Goal: Information Seeking & Learning: Learn about a topic

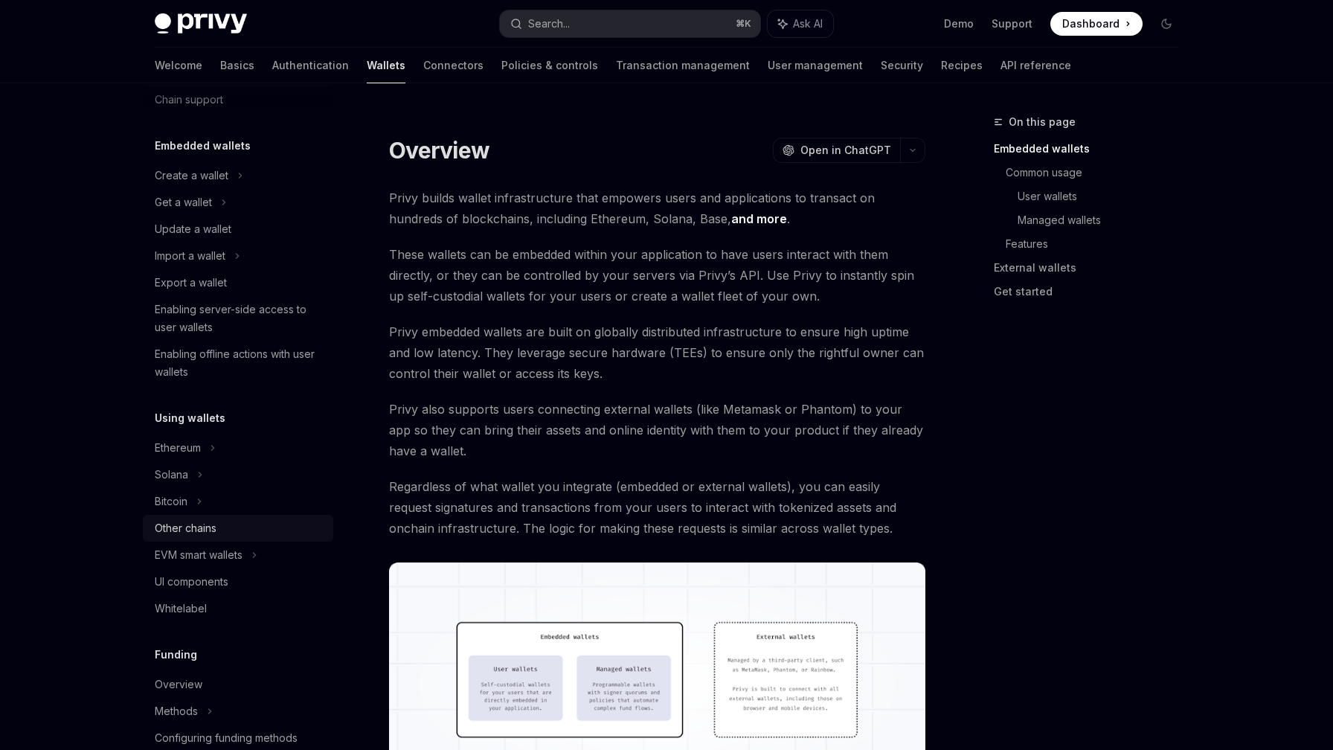
scroll to position [60, 0]
click at [213, 524] on div "Other chains" at bounding box center [186, 524] width 62 height 18
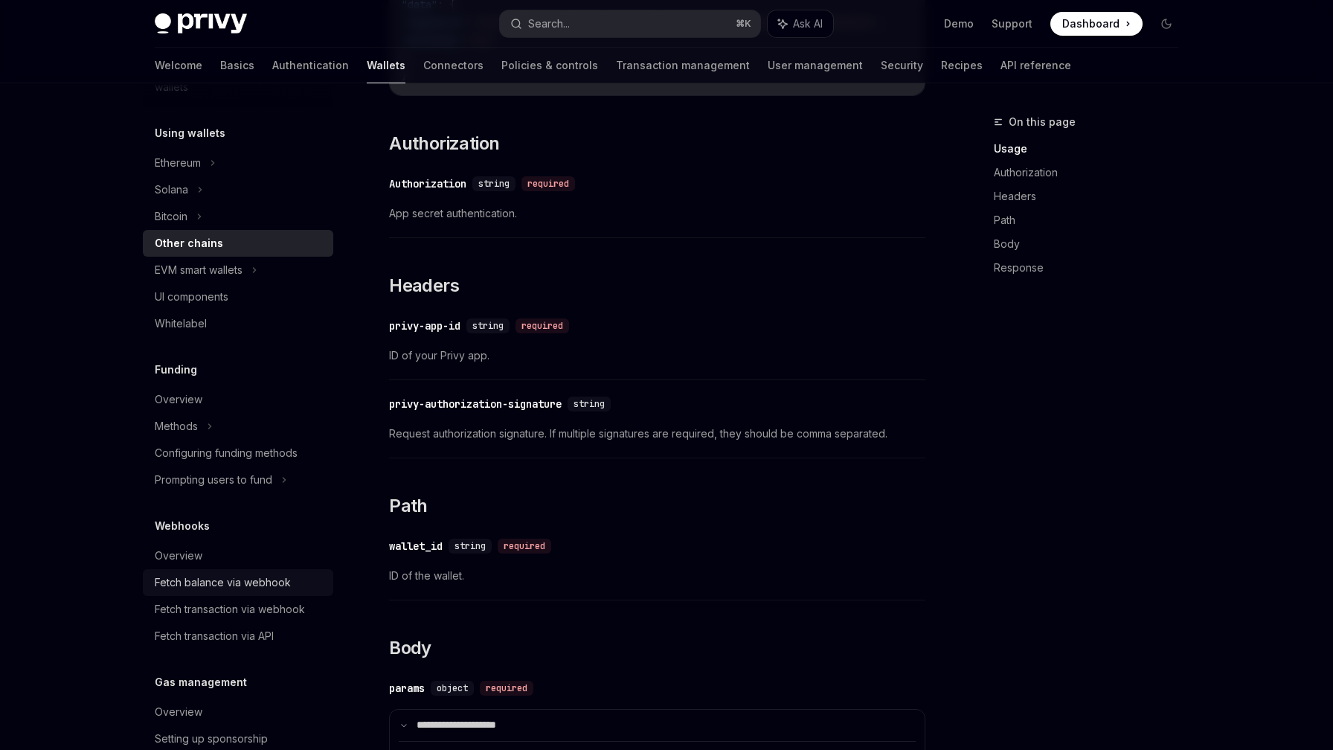
scroll to position [416, 0]
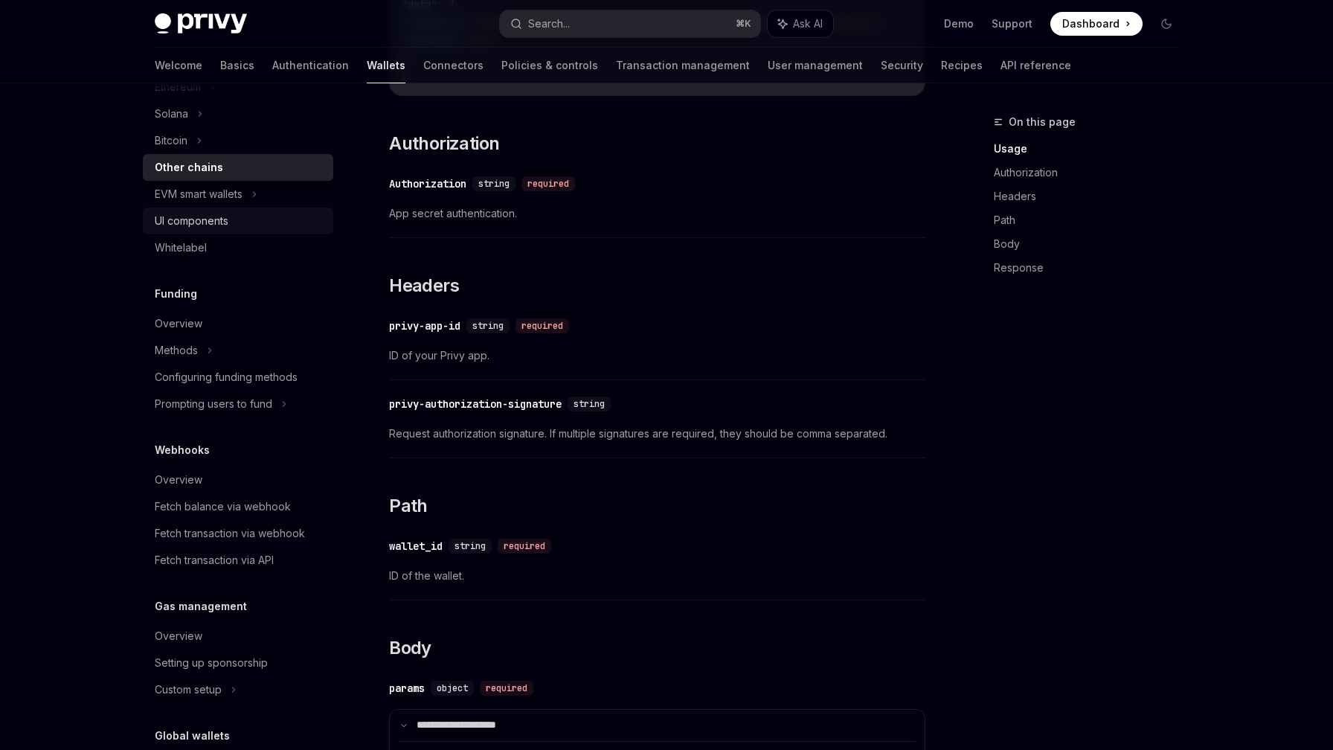
click at [219, 220] on div "UI components" at bounding box center [192, 221] width 74 height 18
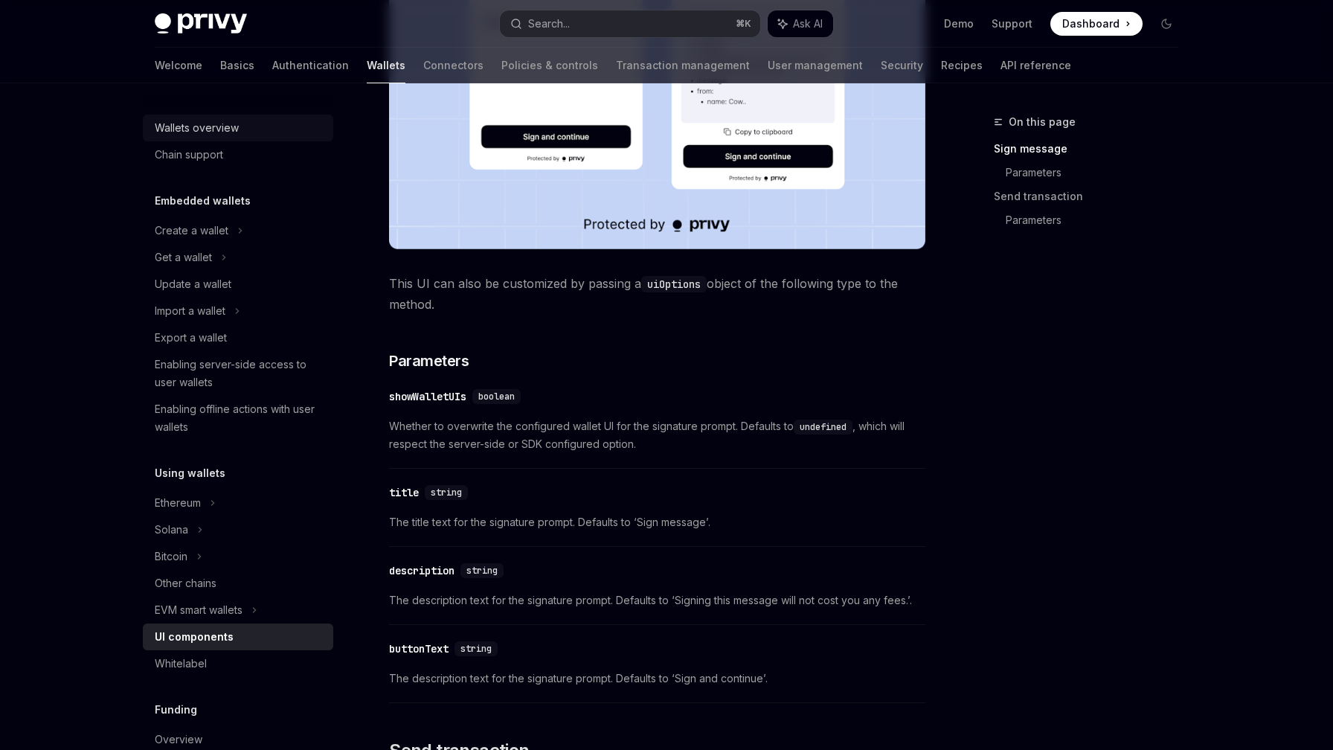
click at [259, 123] on div "Wallets overview" at bounding box center [240, 128] width 170 height 18
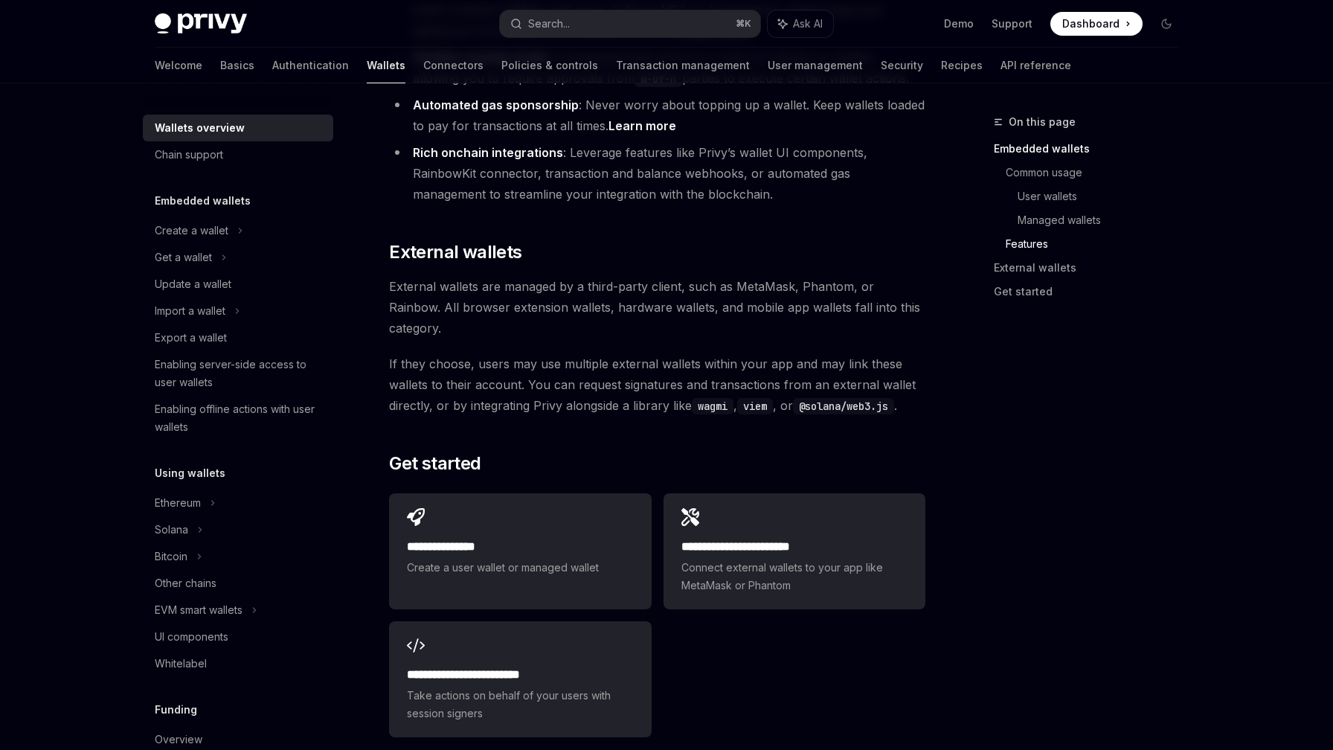
scroll to position [2110, 0]
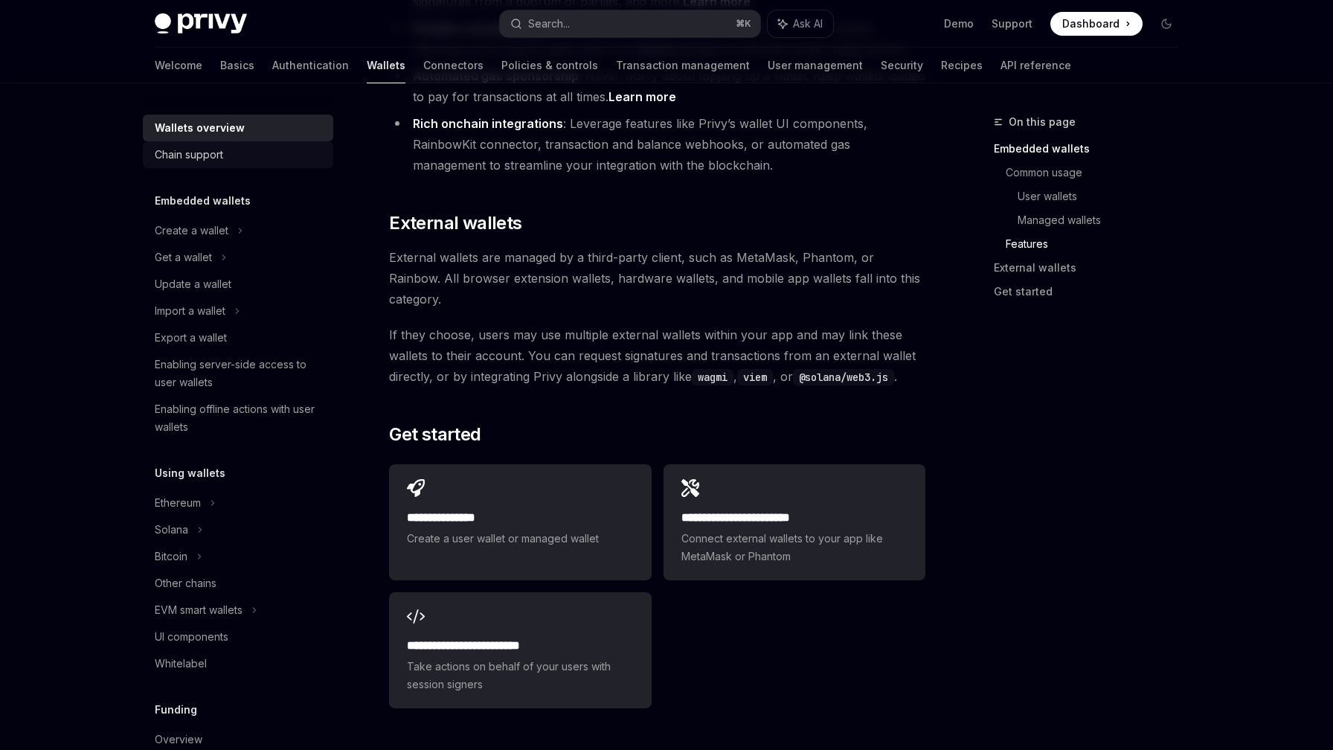
click at [204, 155] on div "Chain support" at bounding box center [189, 155] width 68 height 18
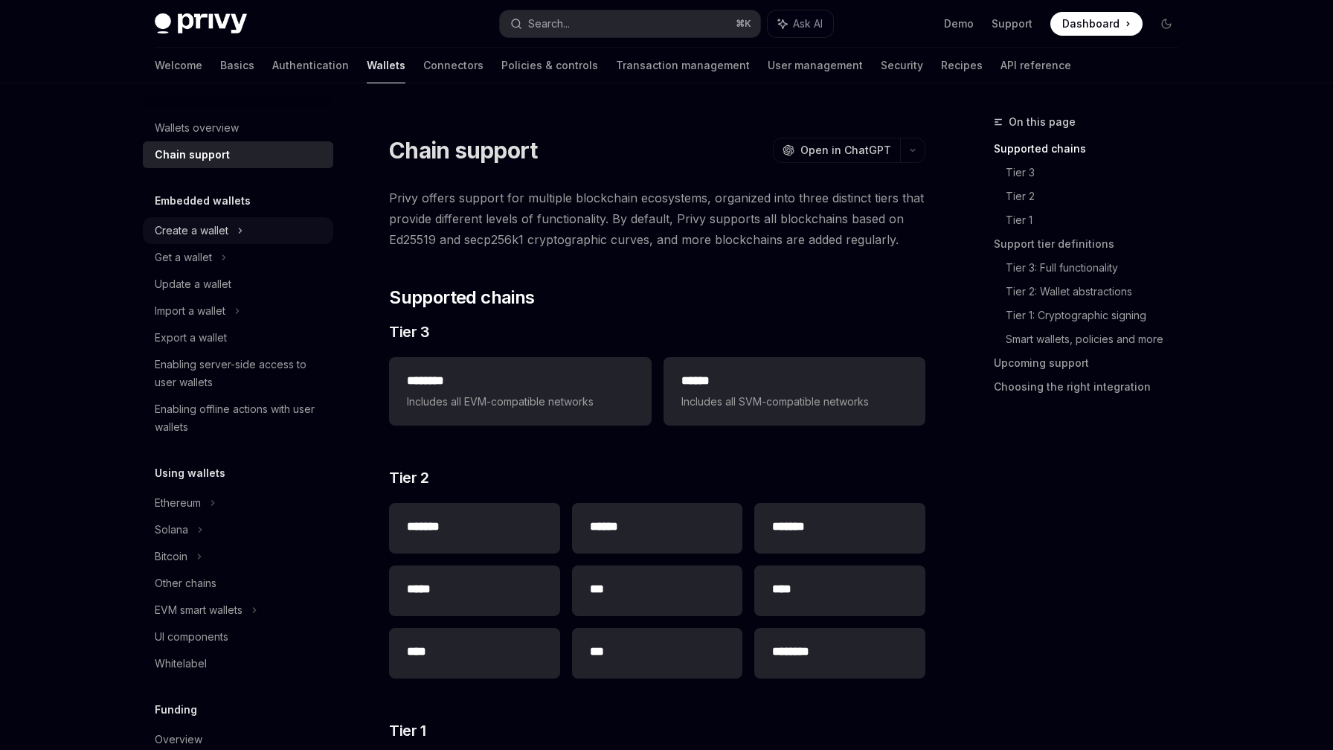
click at [211, 234] on div "Create a wallet" at bounding box center [192, 231] width 74 height 18
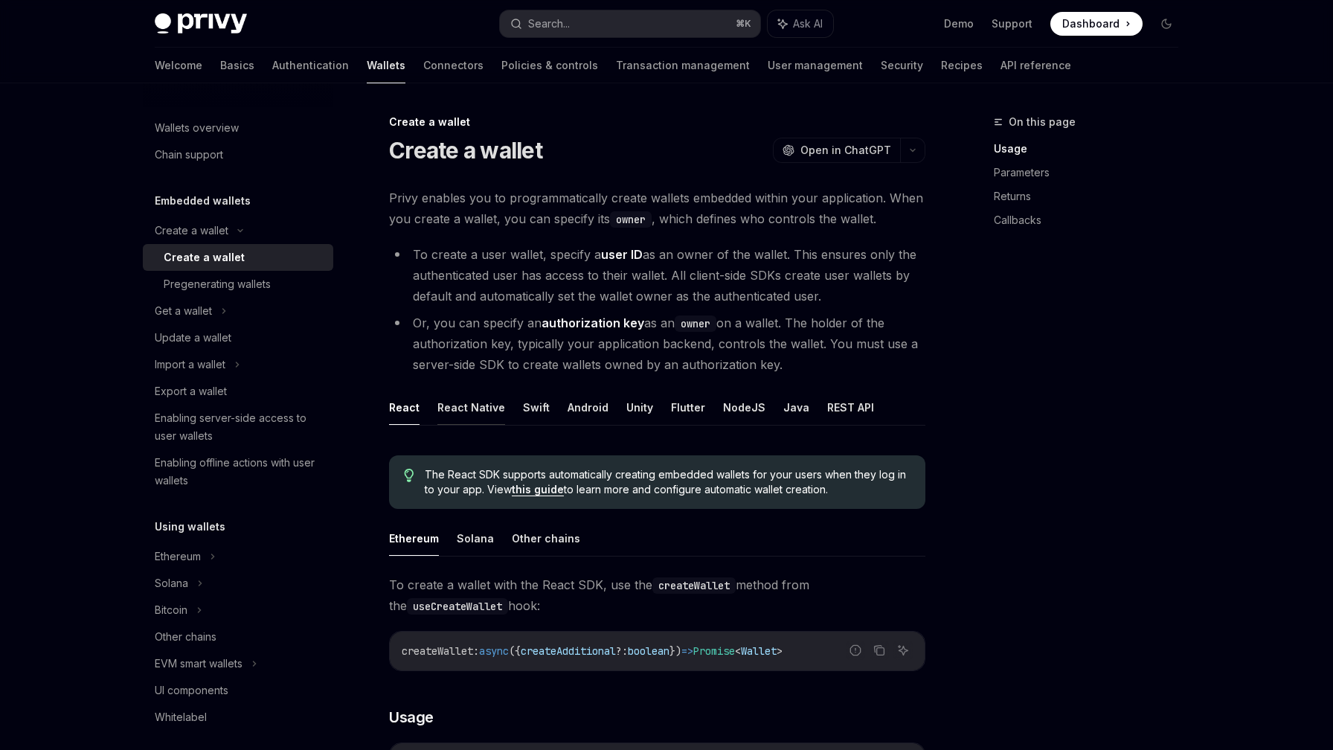
click at [456, 411] on button "React Native" at bounding box center [472, 407] width 68 height 35
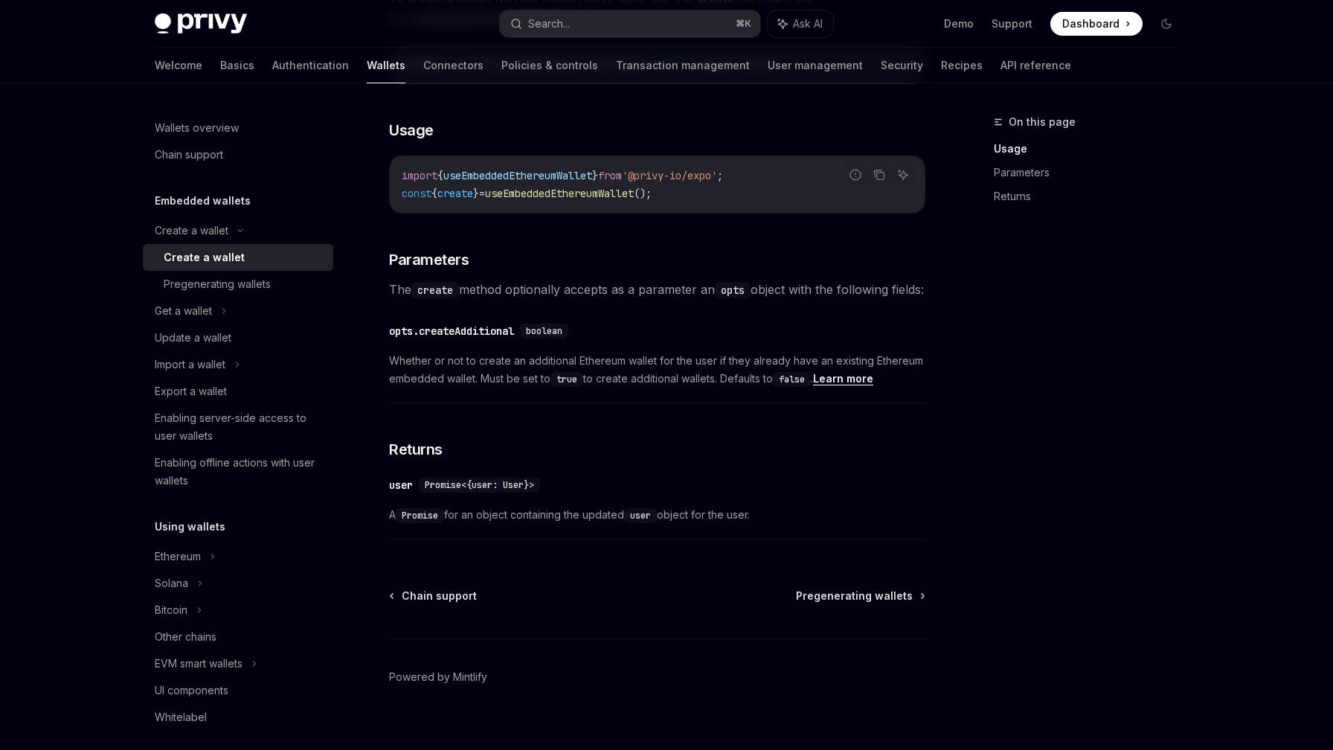
scroll to position [588, 0]
click at [253, 309] on div "Get a wallet" at bounding box center [238, 311] width 190 height 27
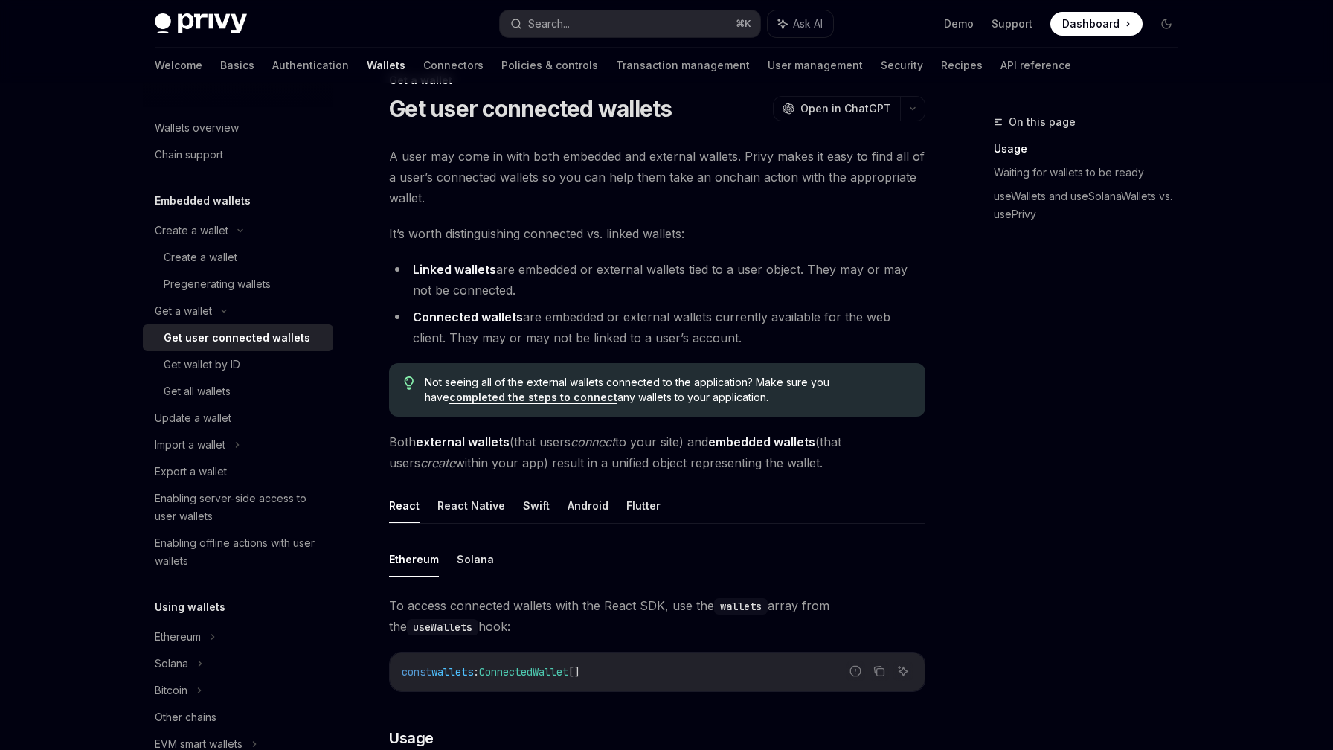
scroll to position [68, 0]
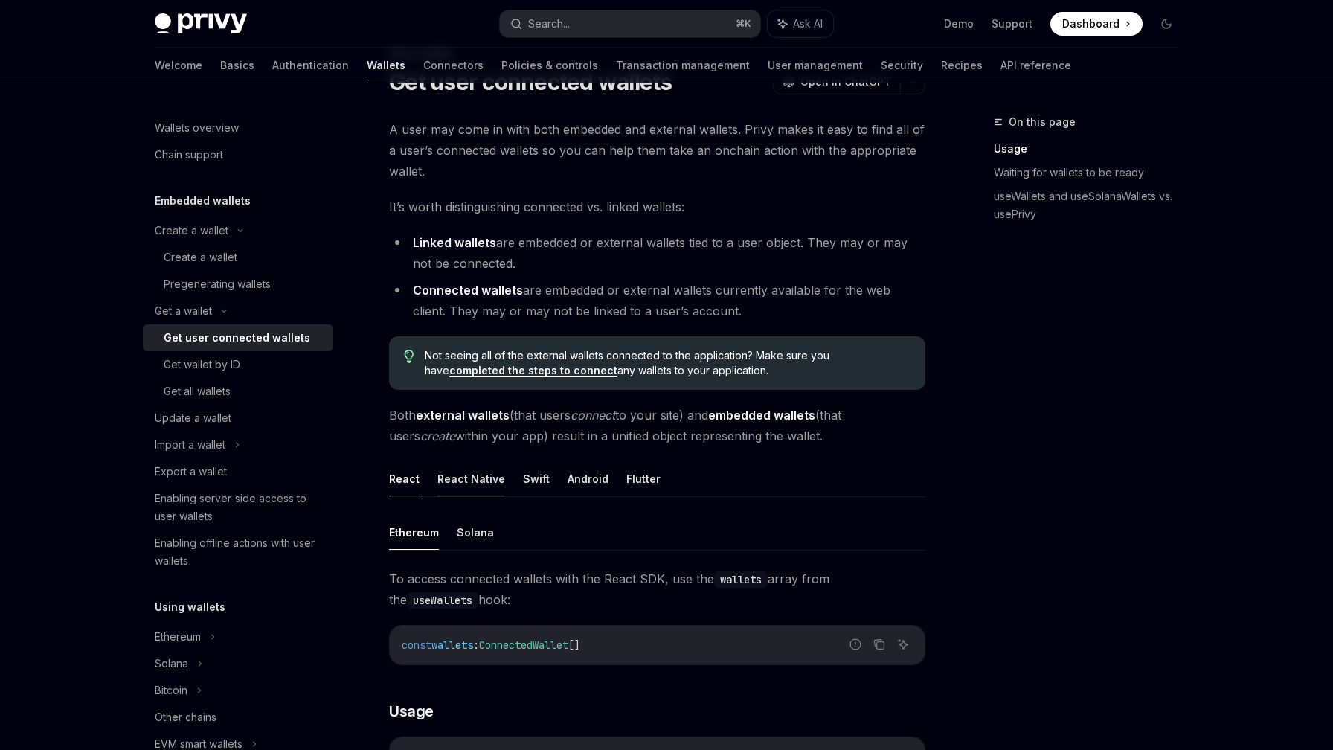
click at [480, 485] on button "React Native" at bounding box center [472, 478] width 68 height 35
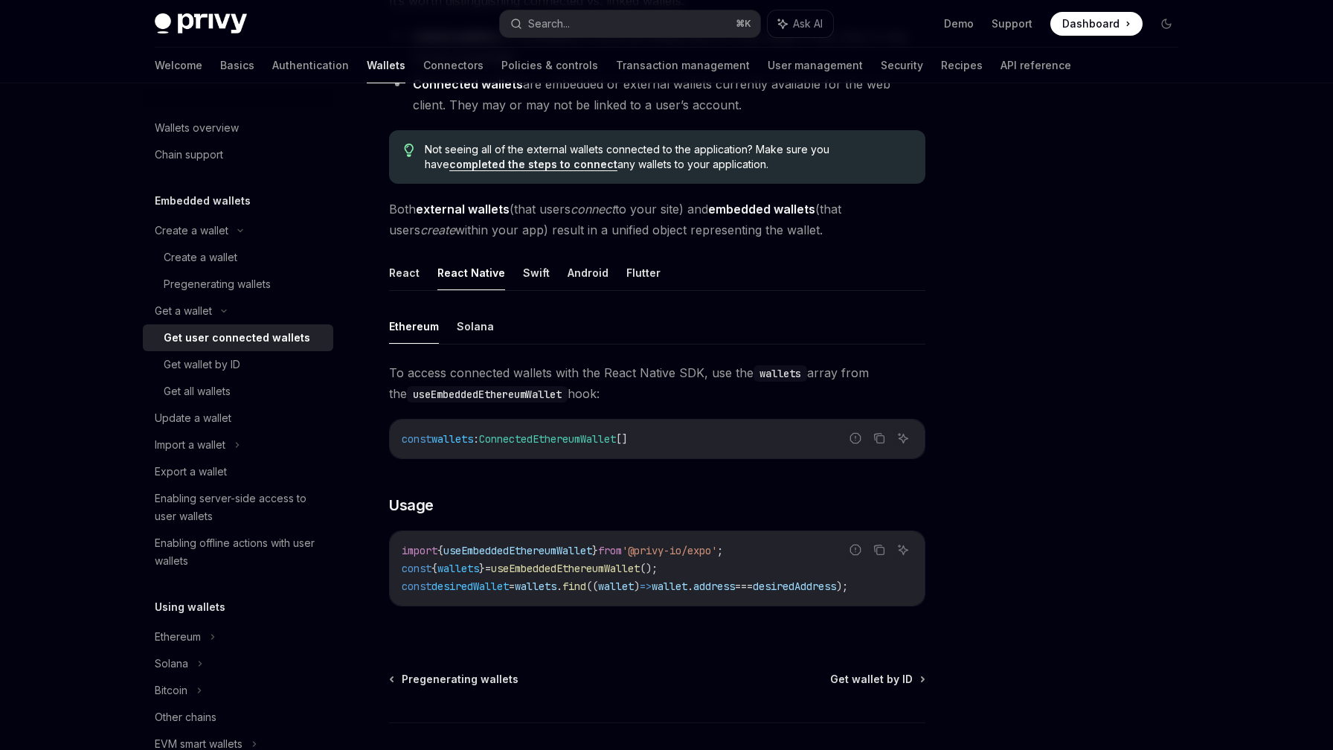
scroll to position [277, 0]
click at [250, 438] on div "Import a wallet" at bounding box center [238, 445] width 190 height 27
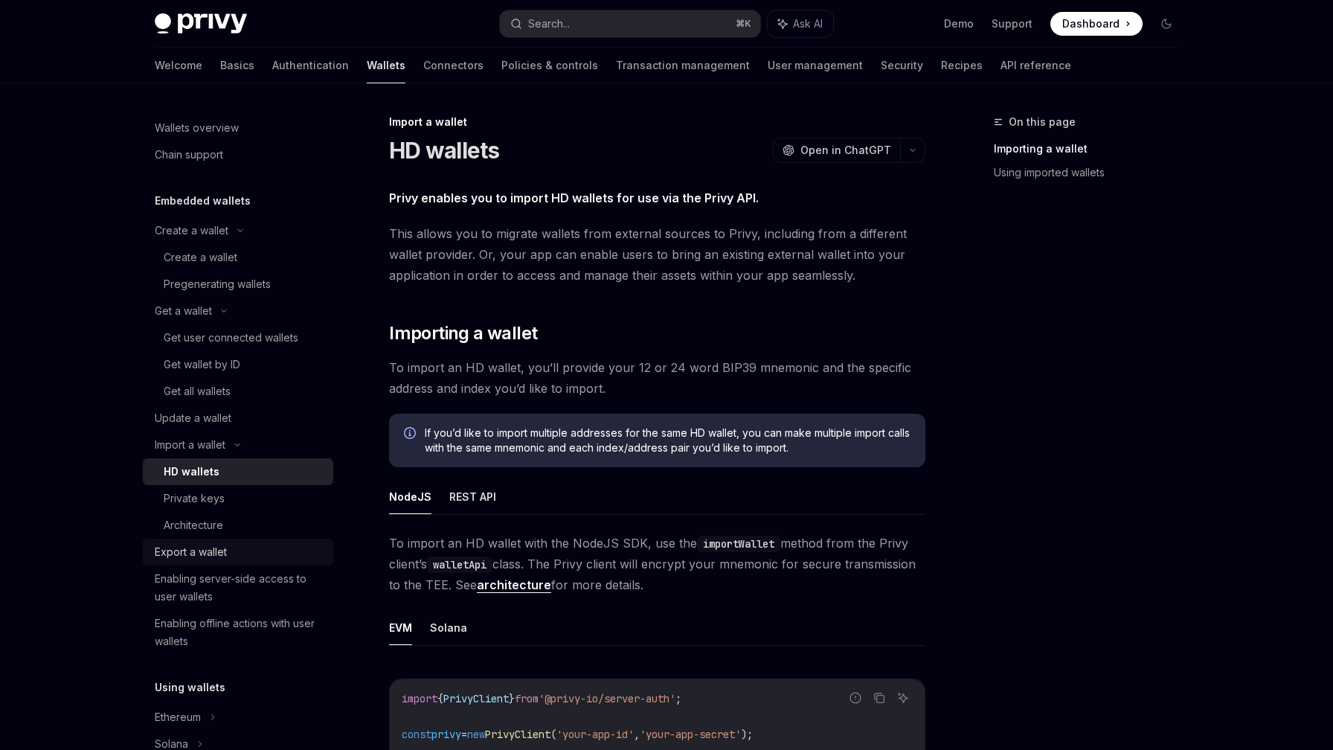
click at [220, 551] on div "Export a wallet" at bounding box center [191, 552] width 72 height 18
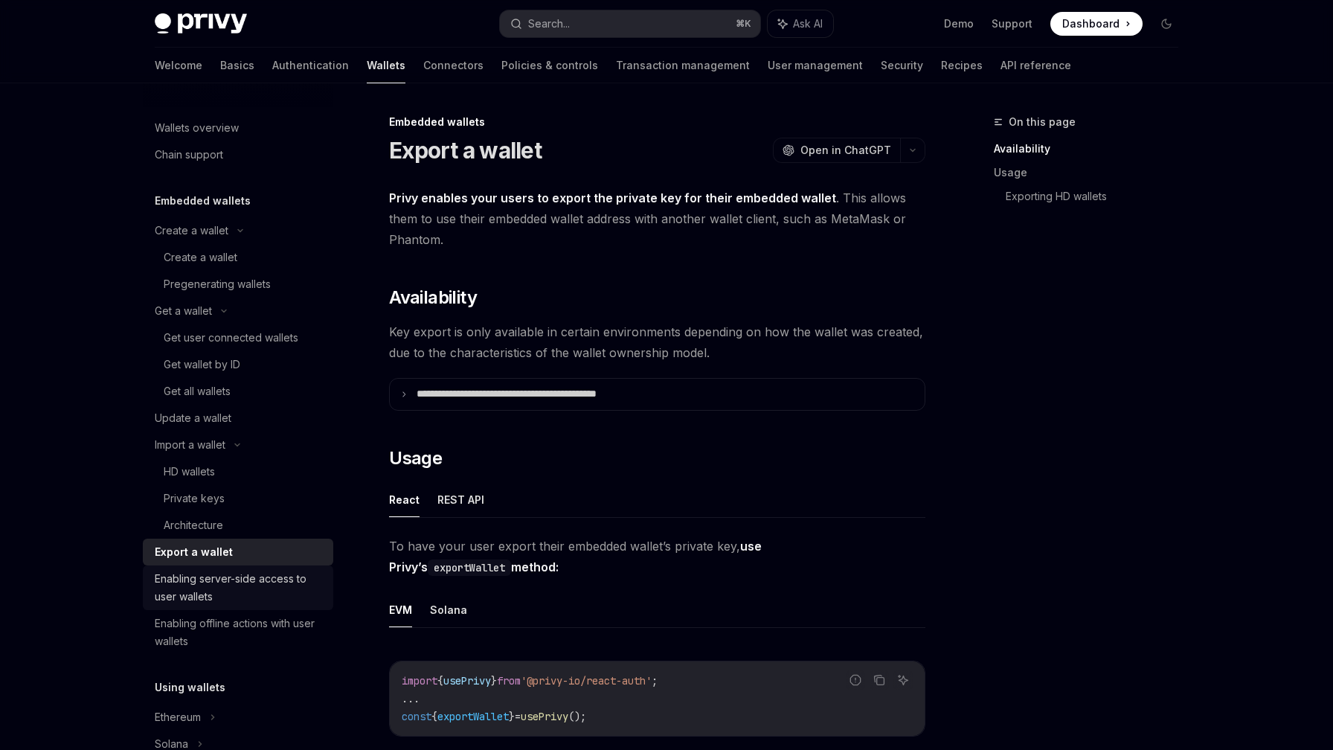
click at [220, 577] on div "Enabling server-side access to user wallets" at bounding box center [240, 588] width 170 height 36
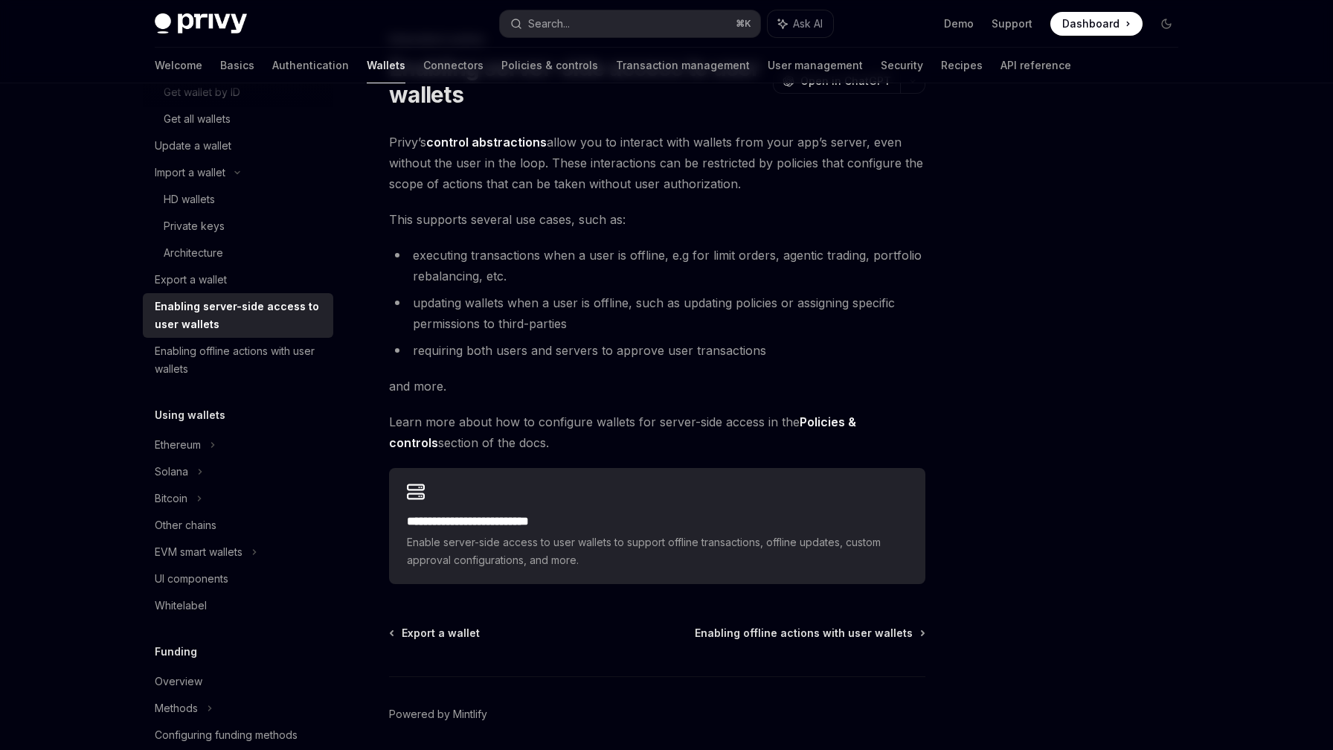
scroll to position [138, 0]
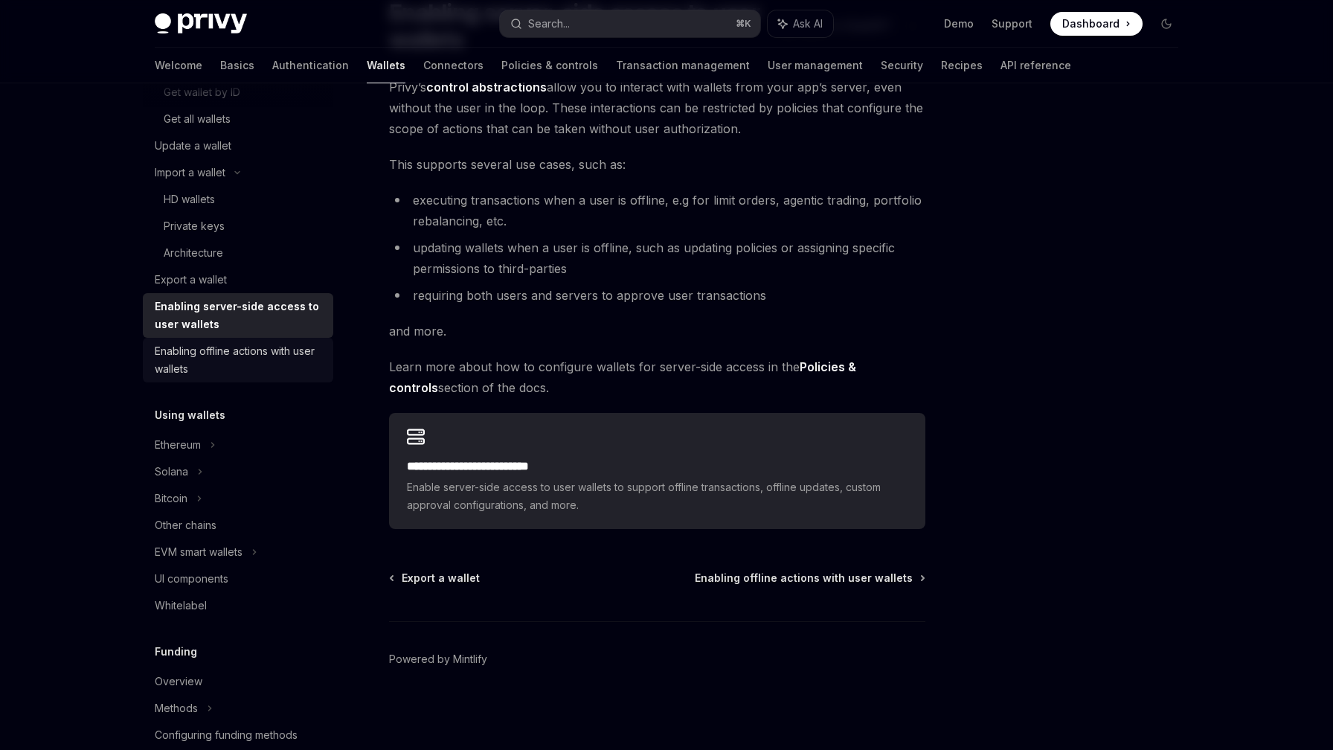
click at [249, 358] on div "Enabling offline actions with user wallets" at bounding box center [240, 360] width 170 height 36
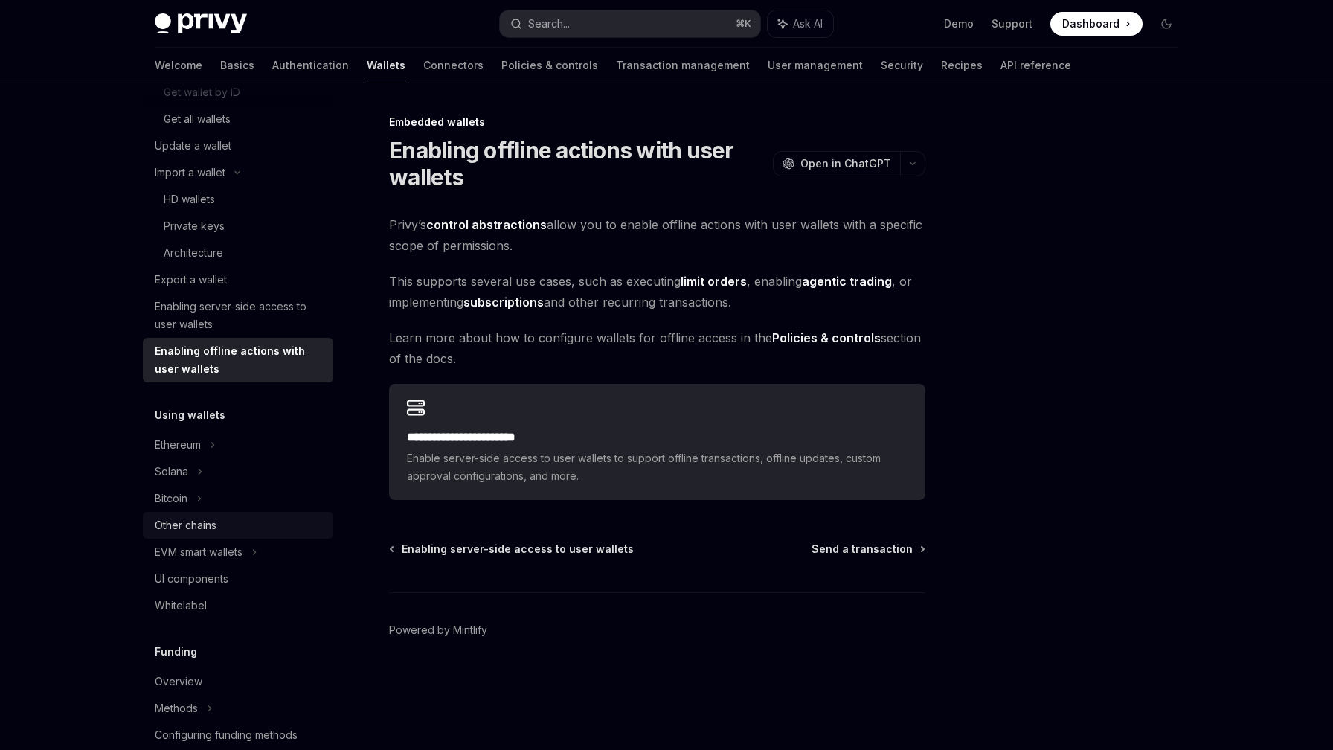
click at [241, 528] on div "Other chains" at bounding box center [240, 525] width 170 height 18
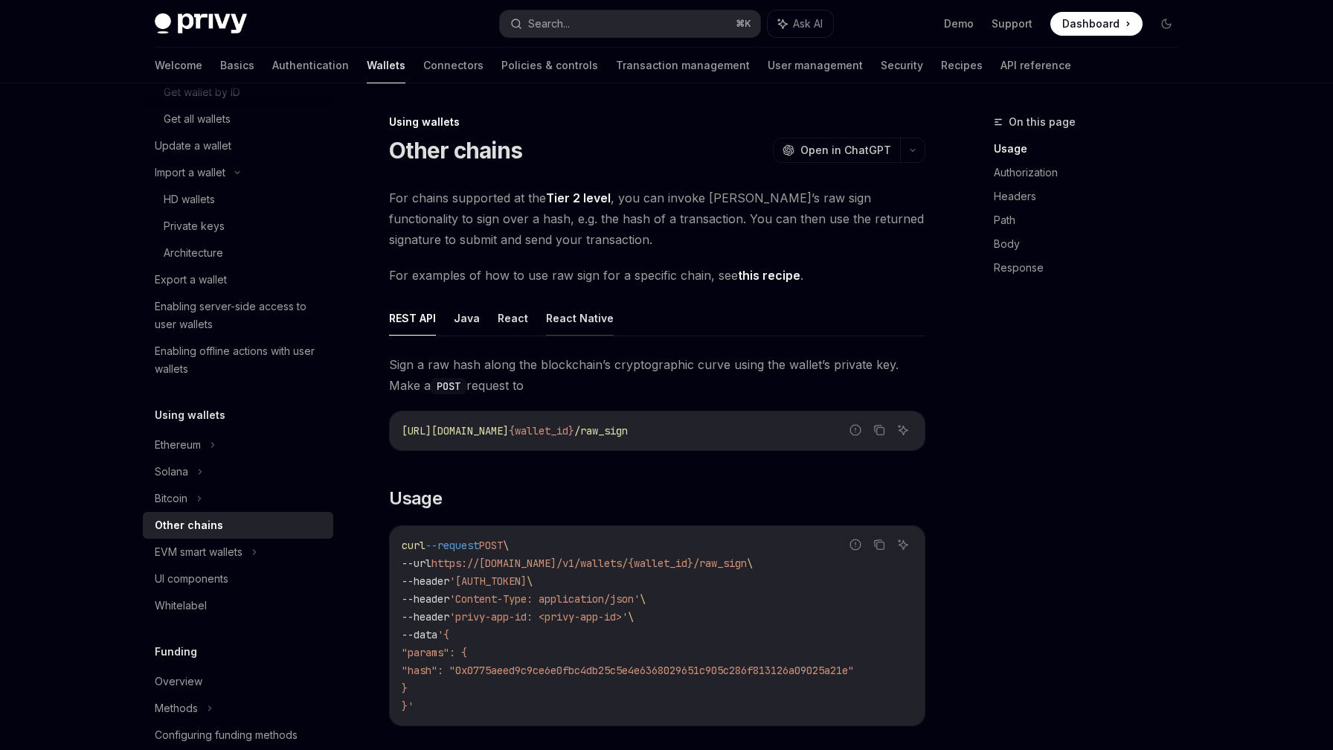
click at [574, 307] on button "React Native" at bounding box center [580, 318] width 68 height 35
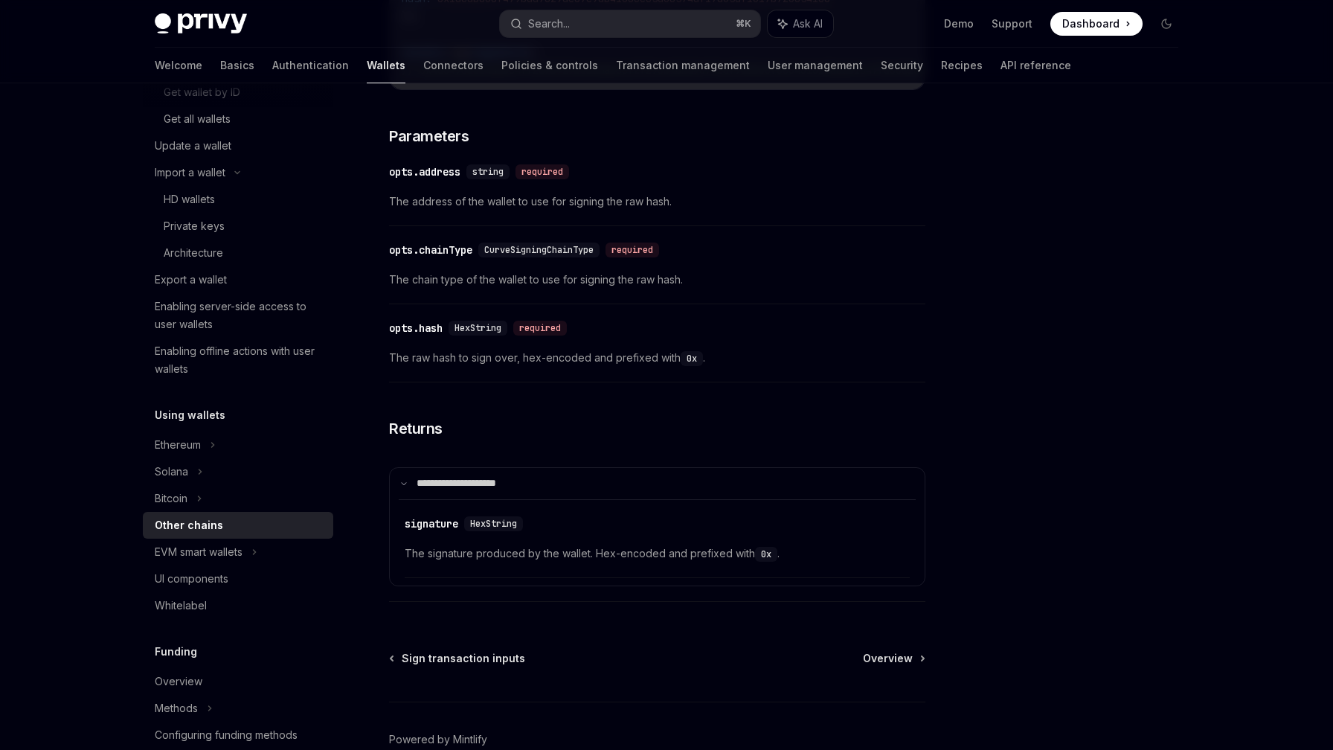
scroll to position [758, 0]
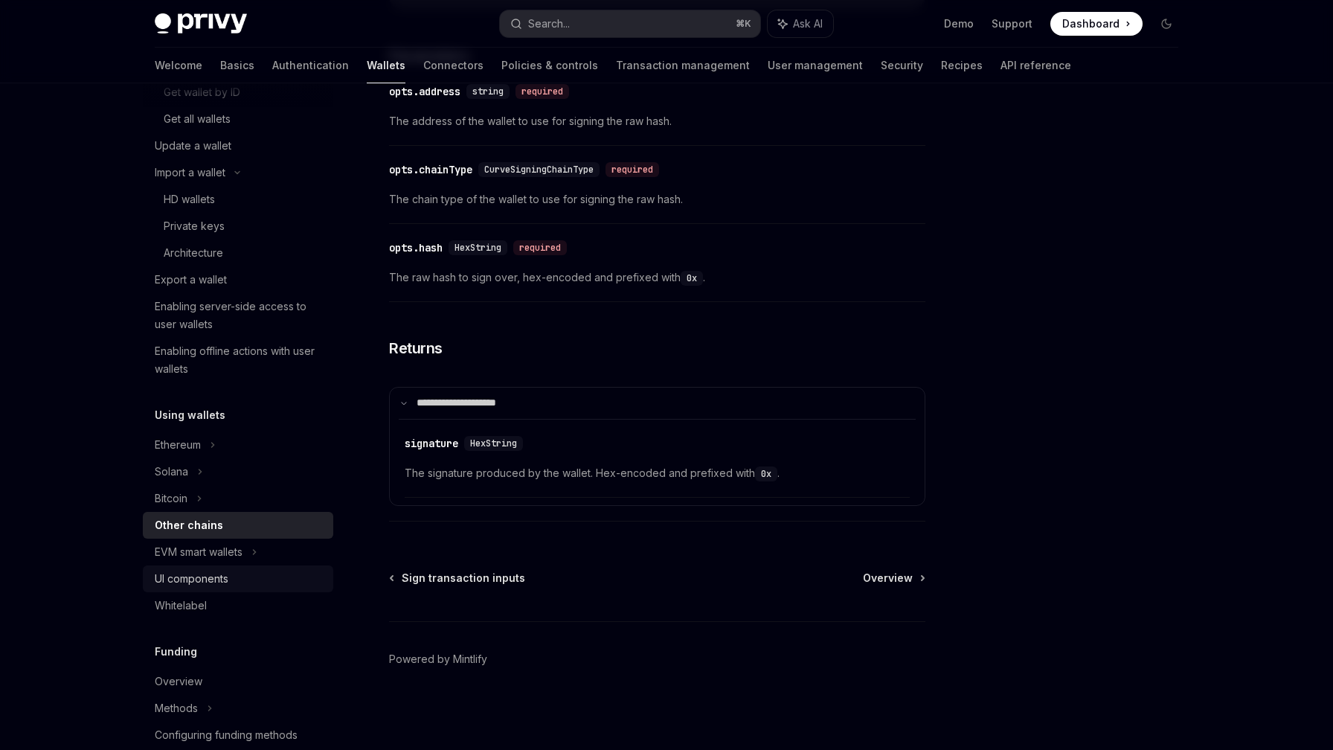
click at [237, 577] on div "UI components" at bounding box center [240, 579] width 170 height 18
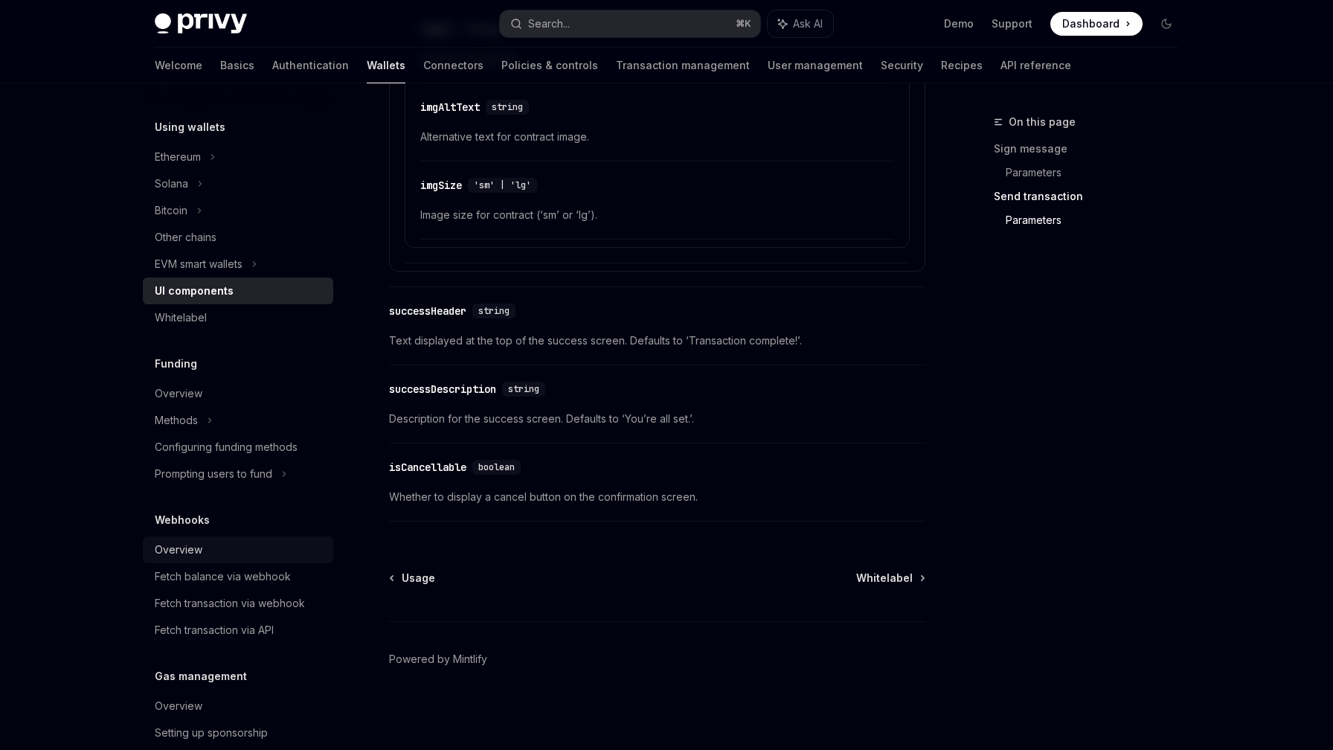
scroll to position [743, 0]
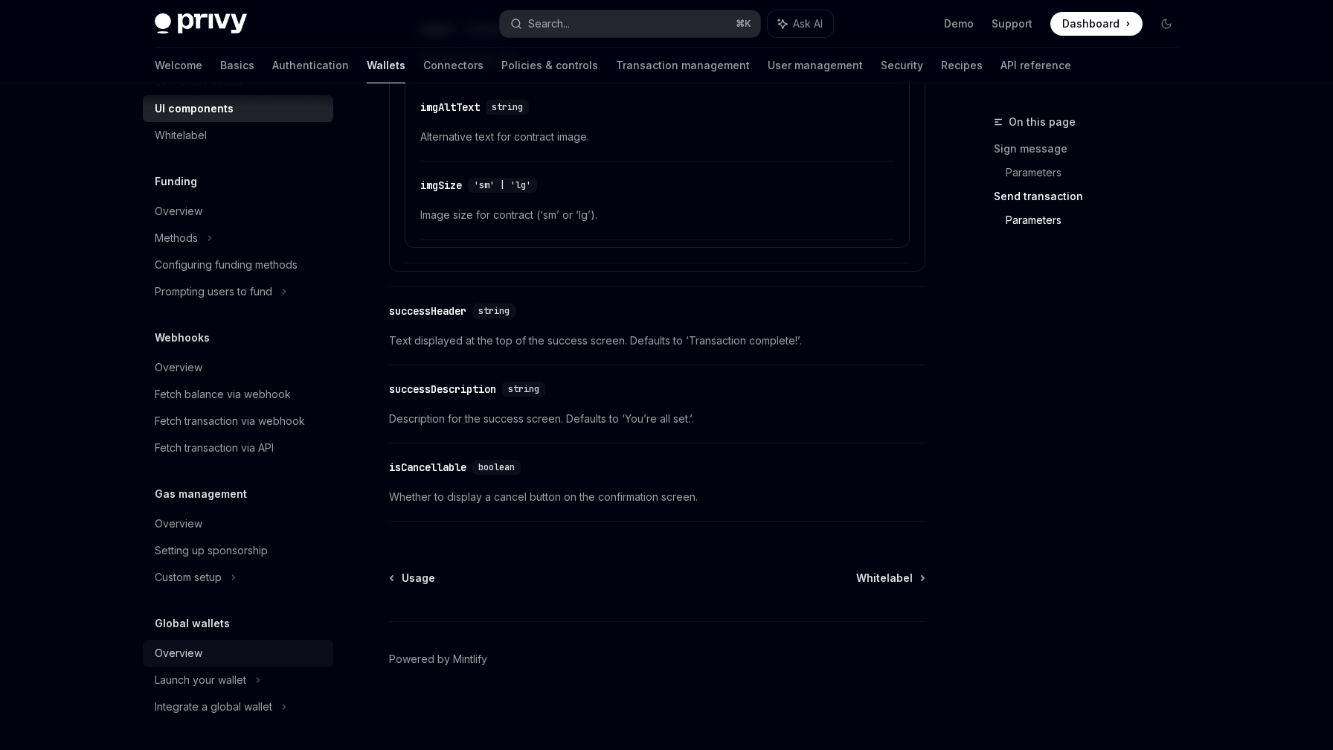
click at [220, 649] on div "Overview" at bounding box center [240, 653] width 170 height 18
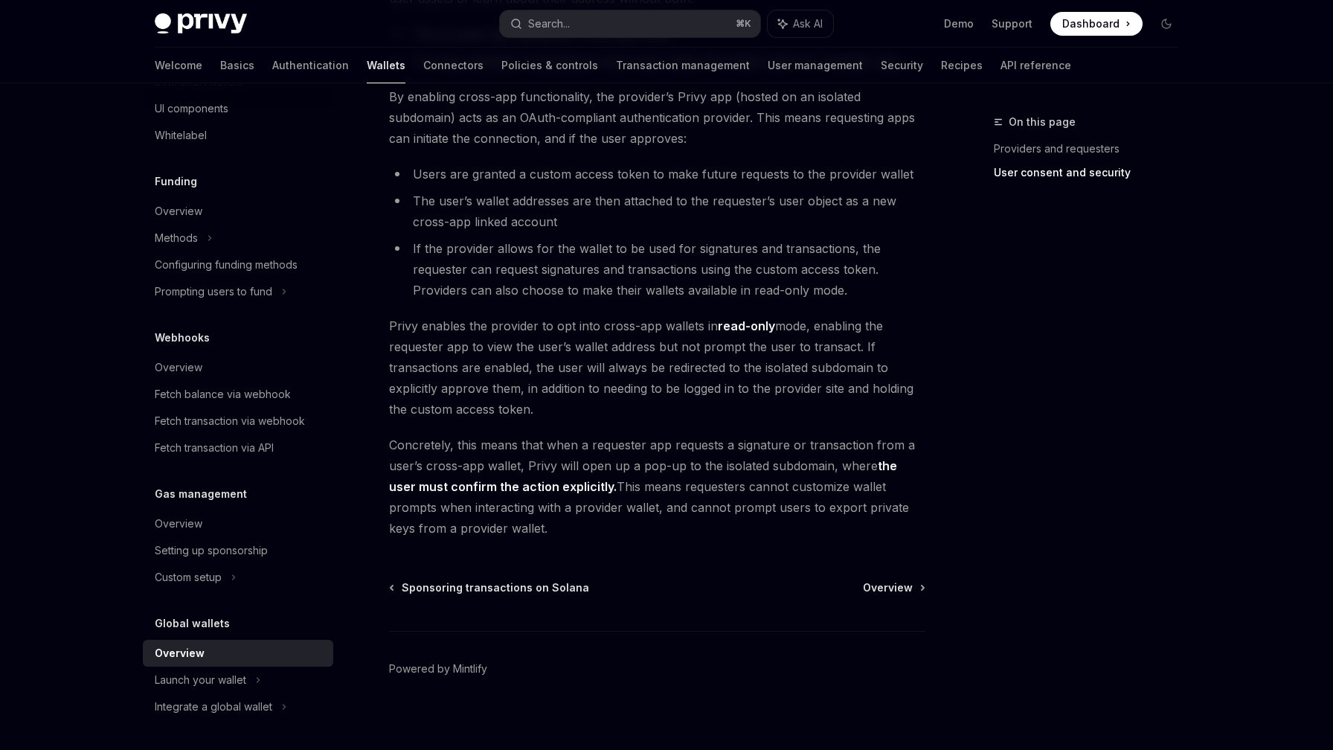
scroll to position [1136, 0]
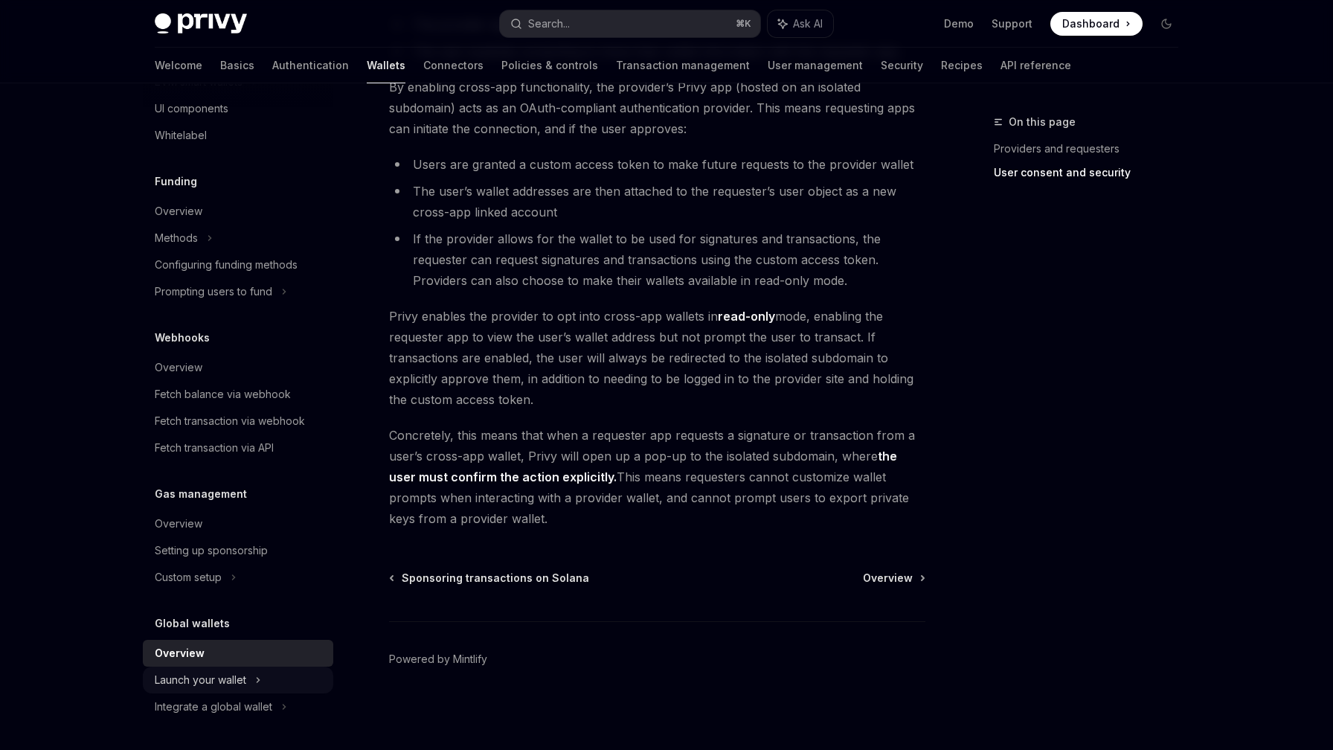
click at [233, 679] on div "Launch your wallet" at bounding box center [201, 680] width 92 height 18
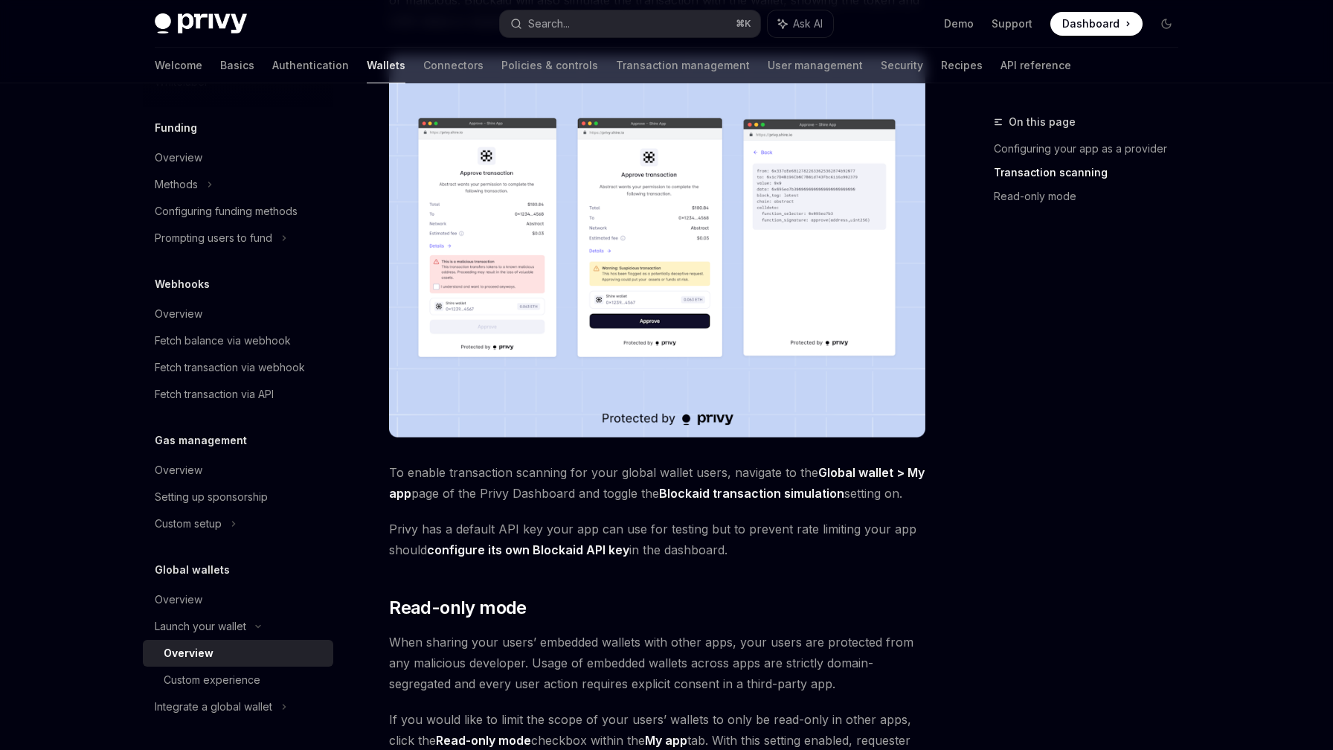
scroll to position [1150, 0]
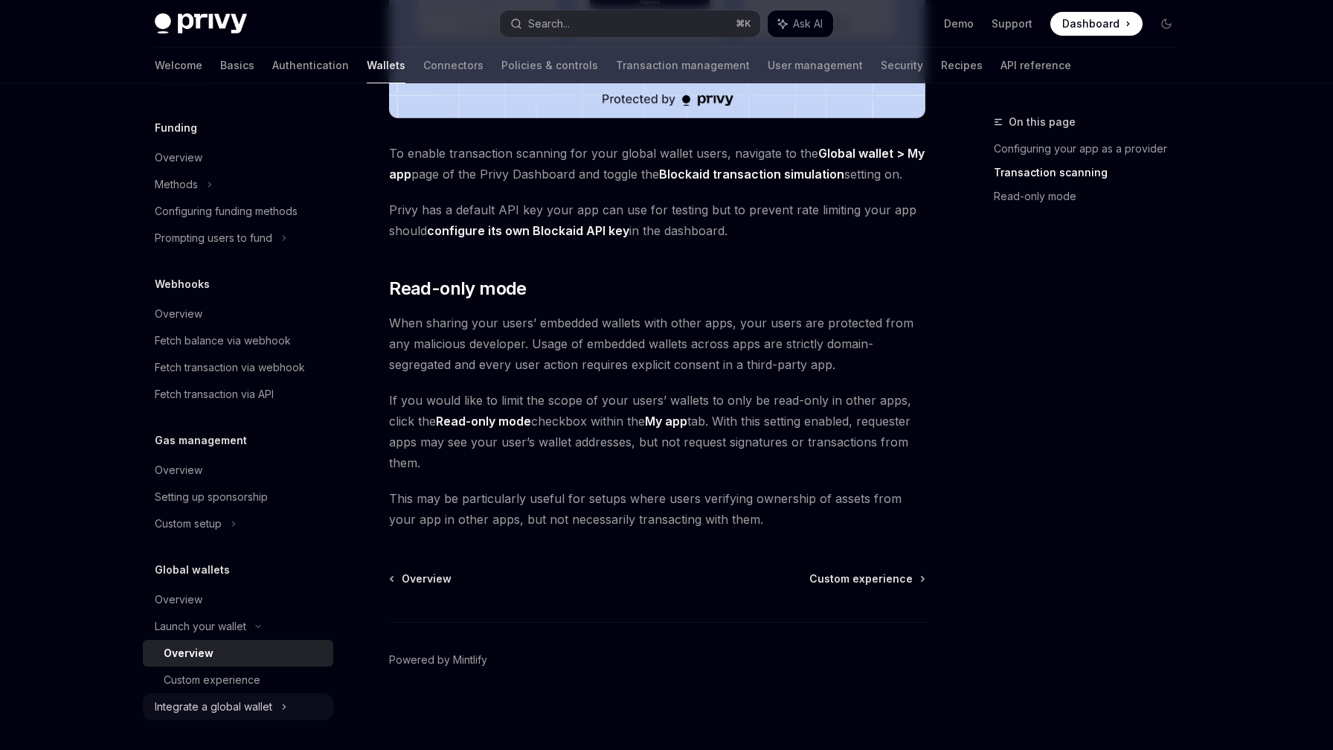
click at [237, 703] on div "Integrate a global wallet" at bounding box center [214, 707] width 118 height 18
type textarea "*"
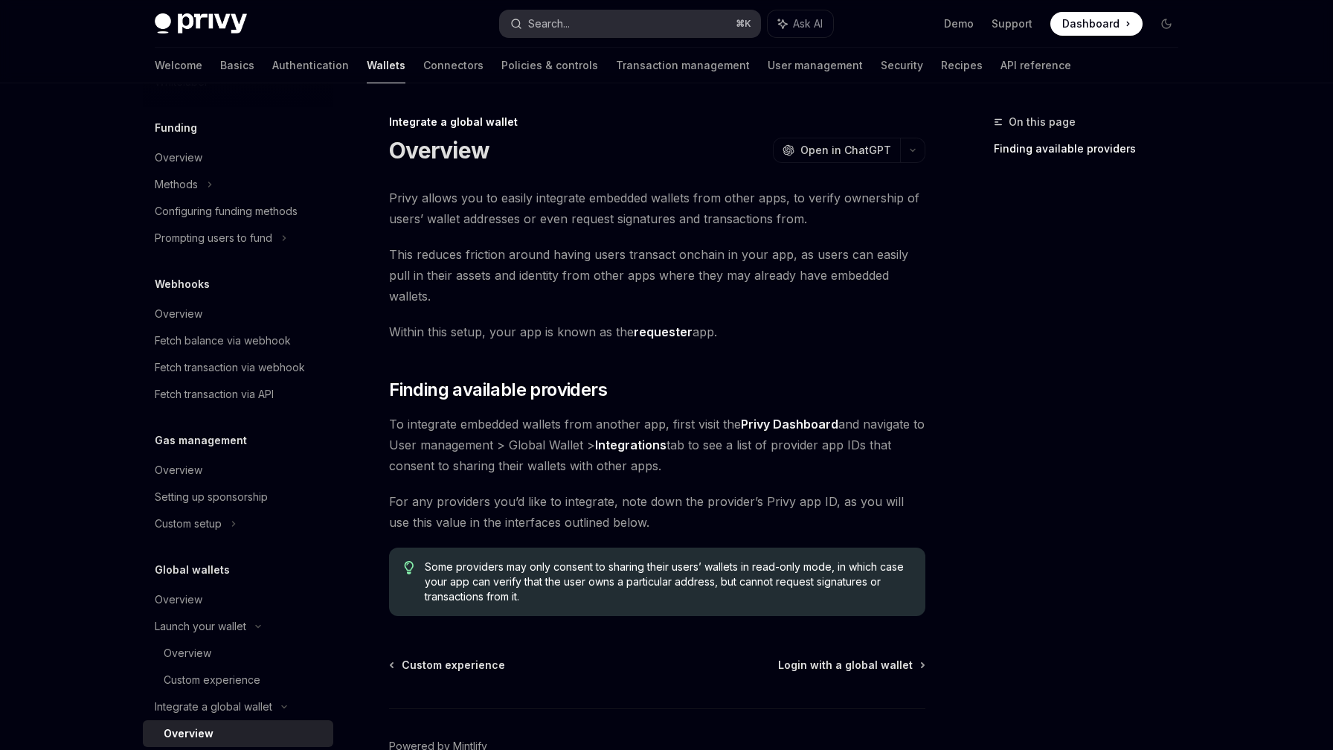
click at [629, 24] on button "Search... ⌘ K" at bounding box center [630, 23] width 260 height 27
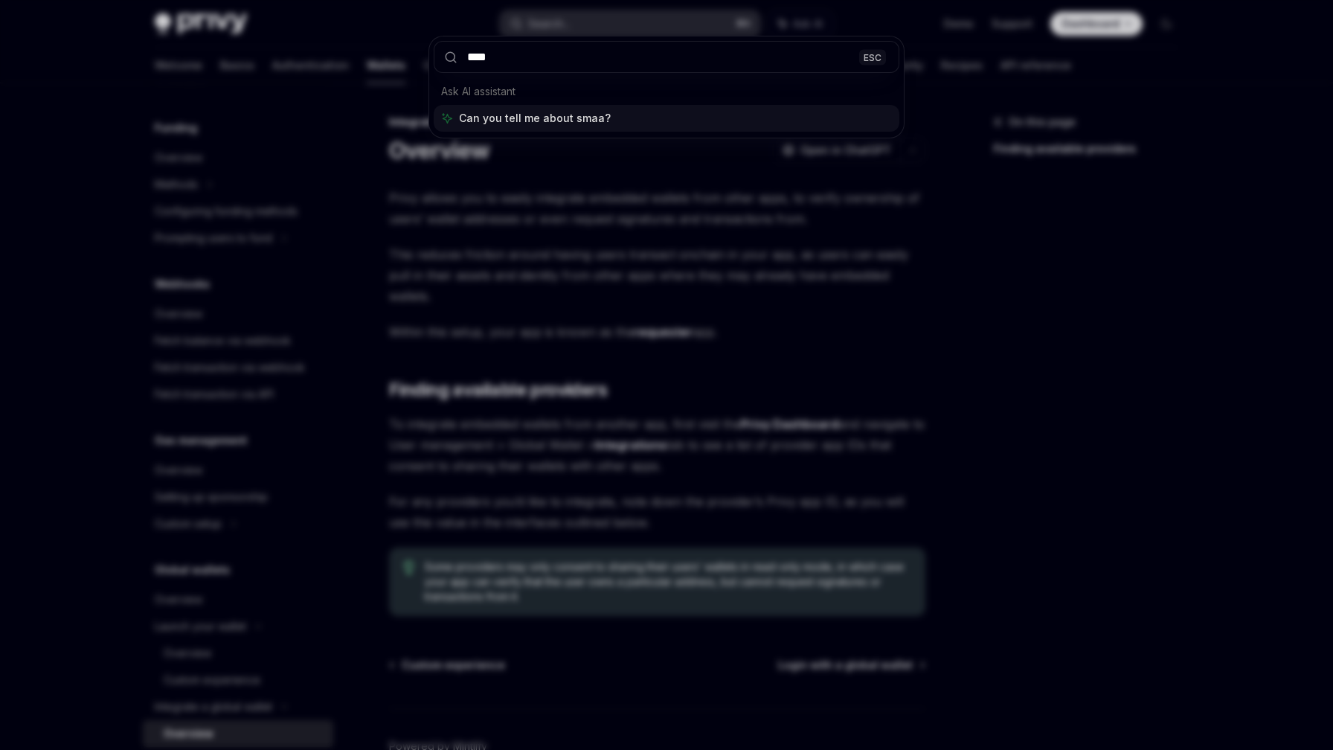
type input "*****"
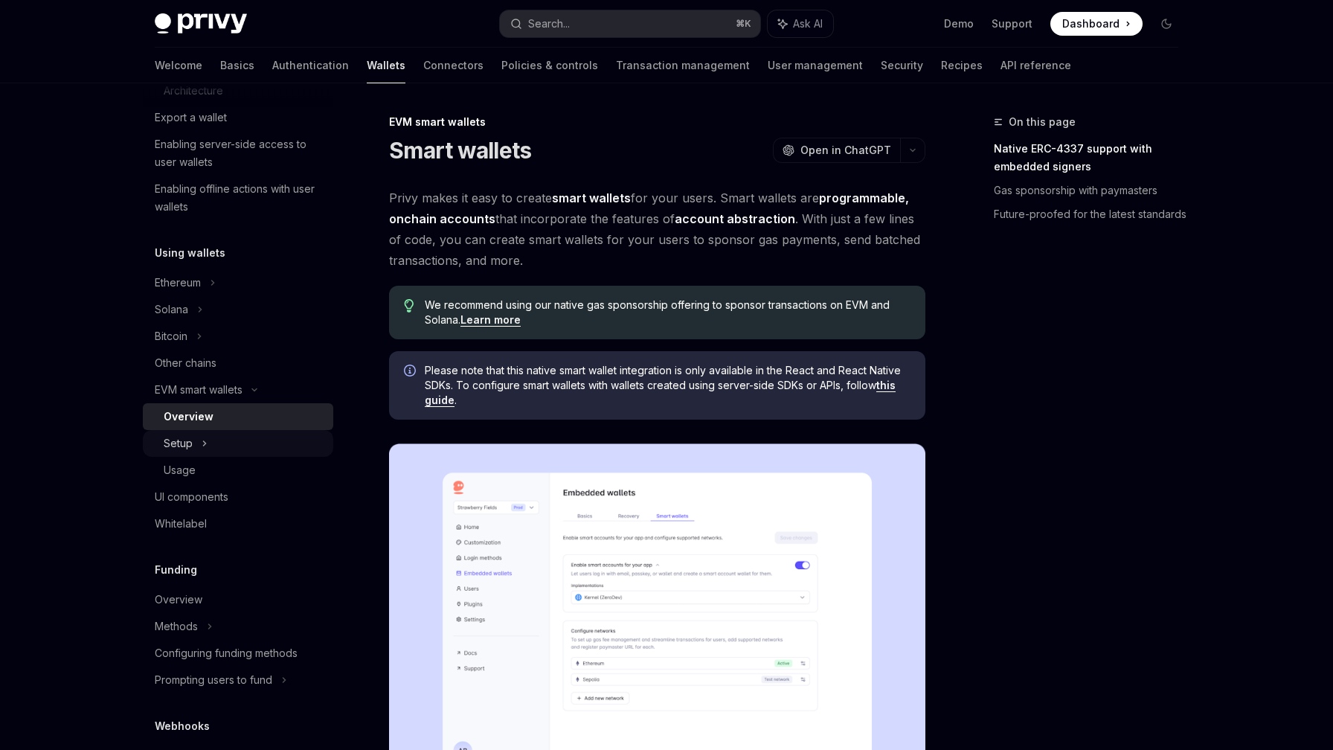
click at [229, 438] on div "Setup" at bounding box center [238, 443] width 190 height 27
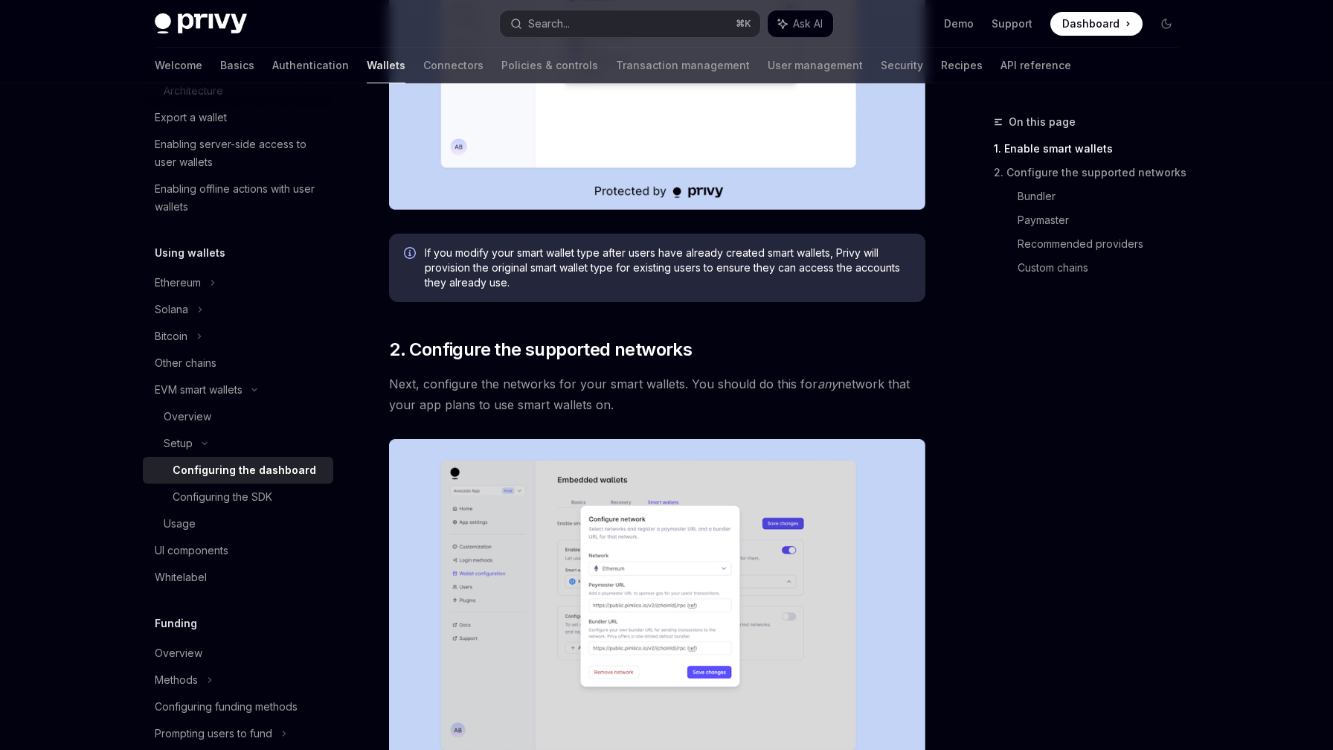
scroll to position [618, 0]
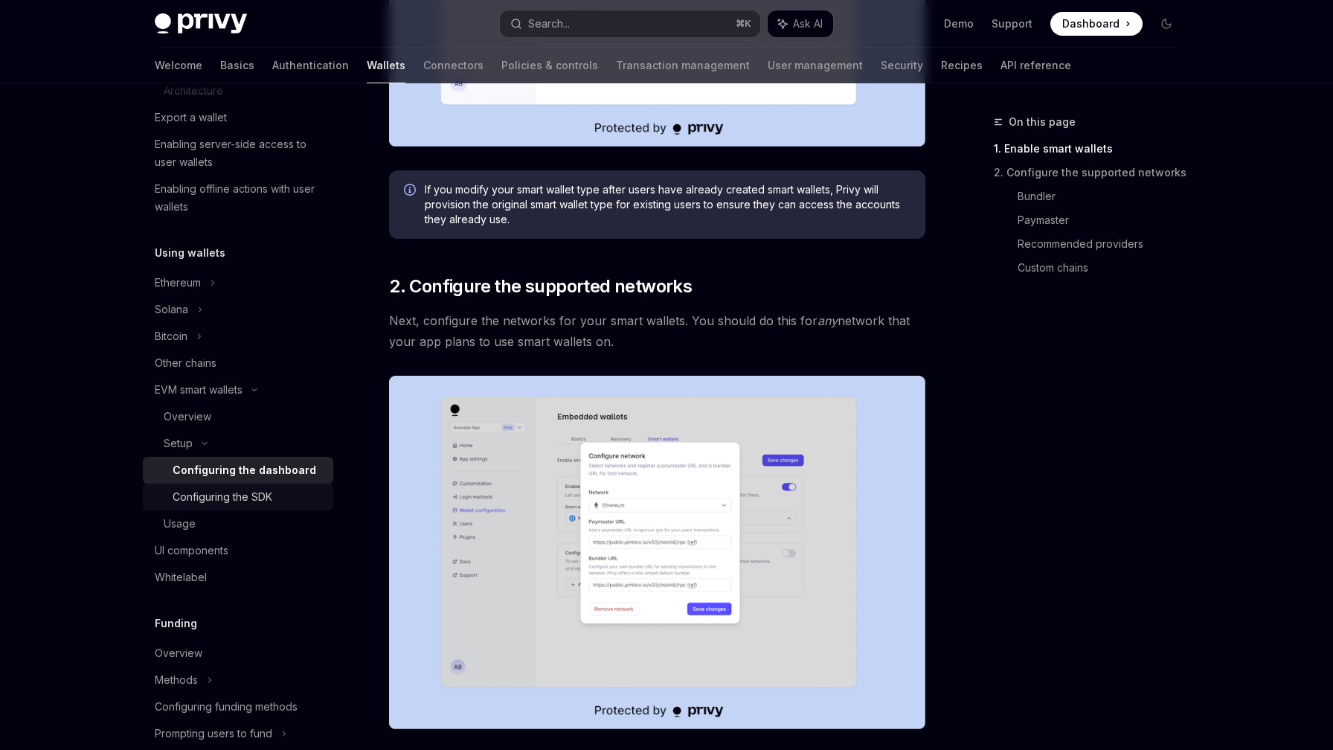
click at [272, 485] on link "Configuring the SDK" at bounding box center [238, 497] width 190 height 27
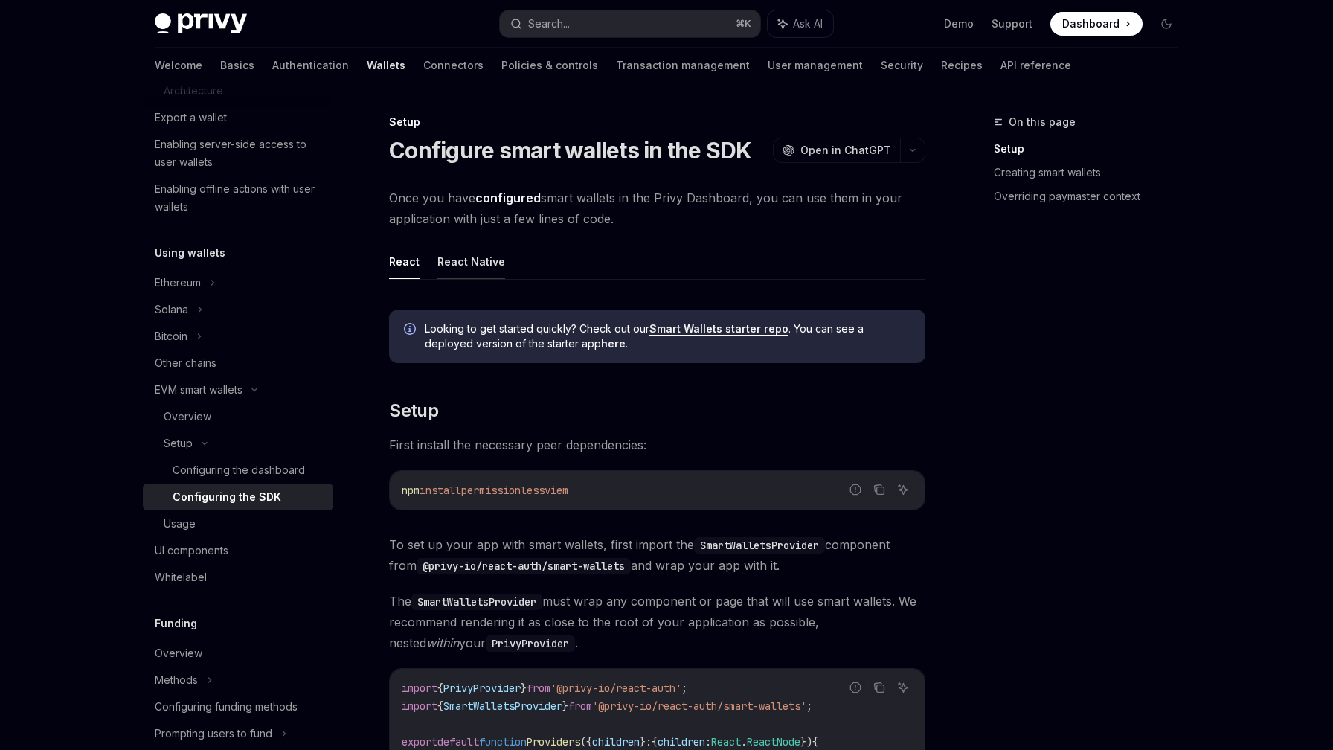
click at [472, 269] on button "React Native" at bounding box center [472, 261] width 68 height 35
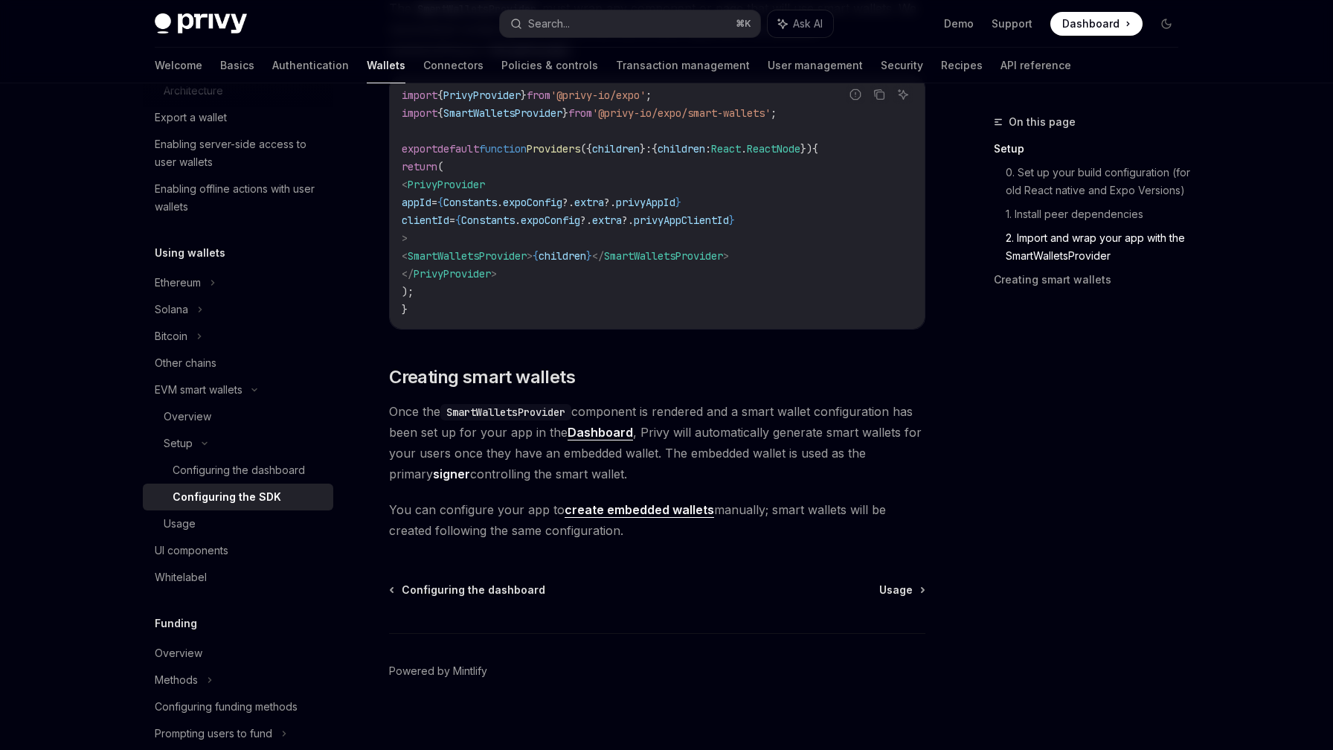
scroll to position [1185, 0]
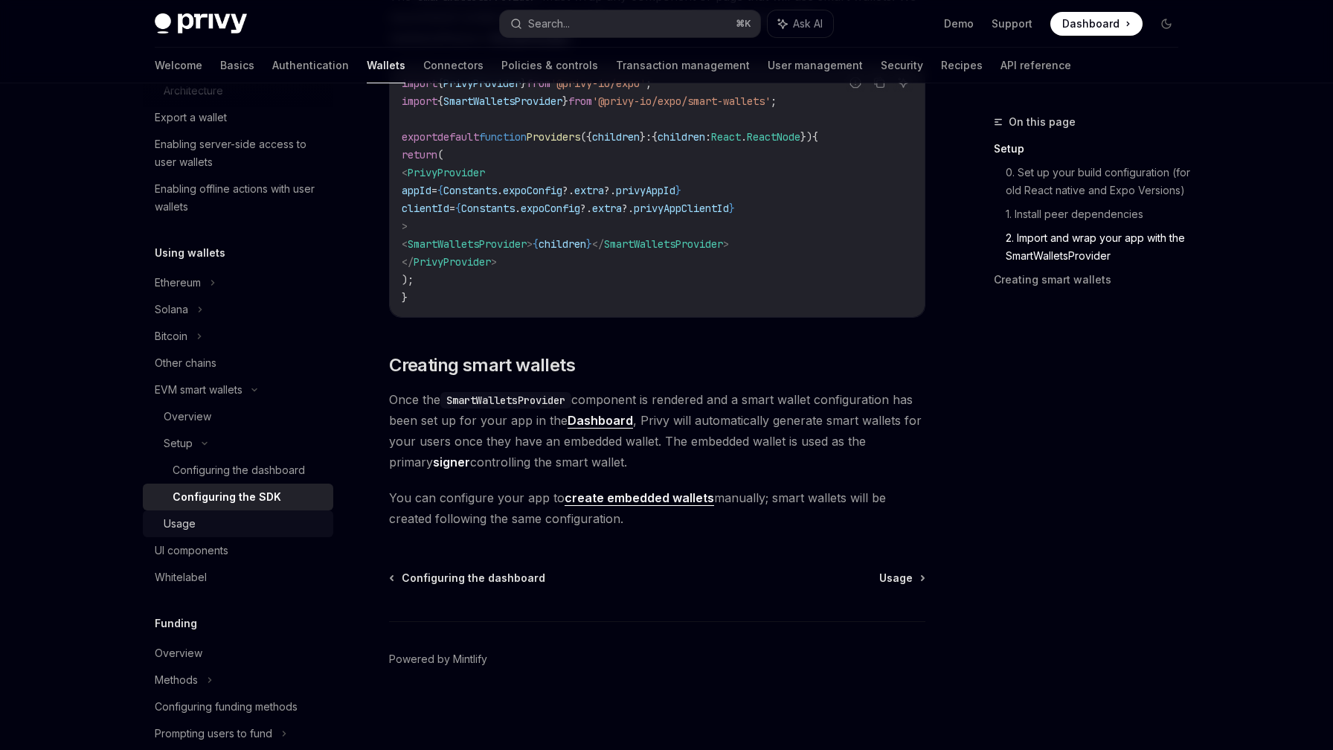
click at [245, 519] on div "Usage" at bounding box center [244, 524] width 161 height 18
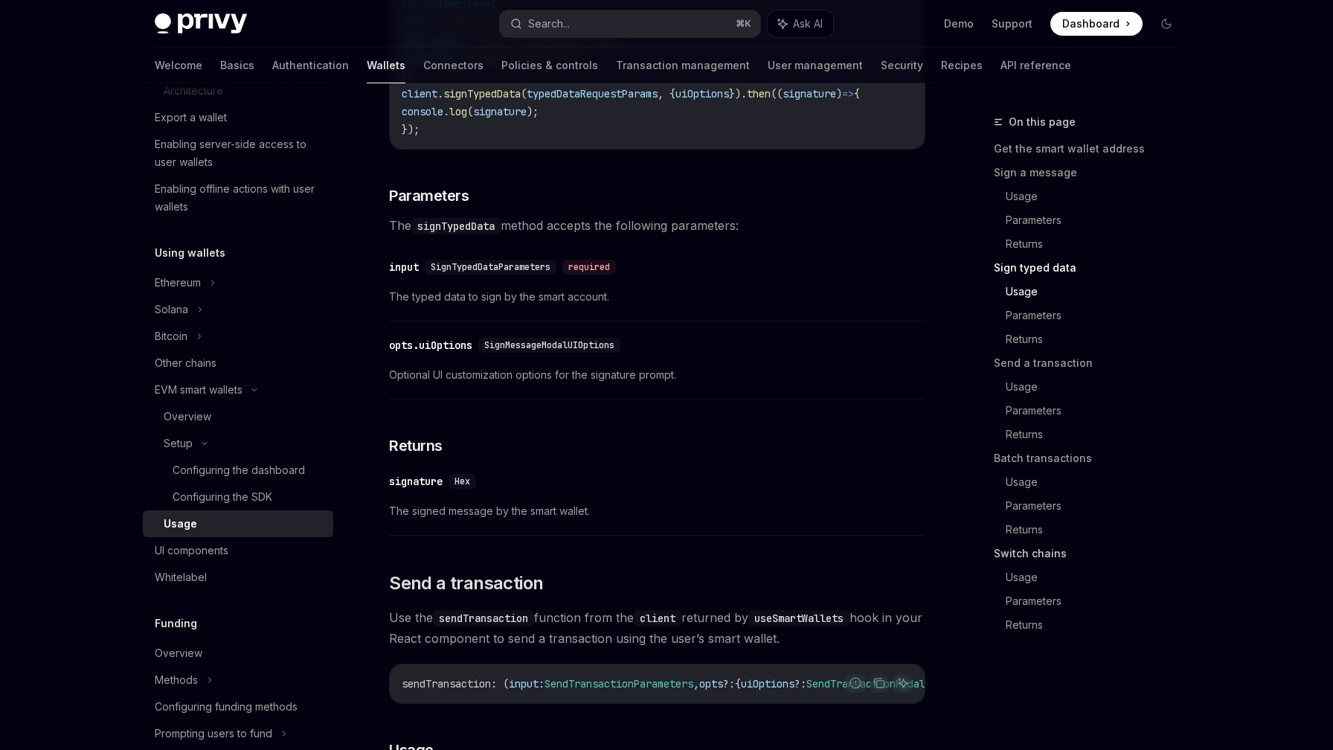
click at [1041, 556] on link "Switch chains" at bounding box center [1092, 554] width 196 height 24
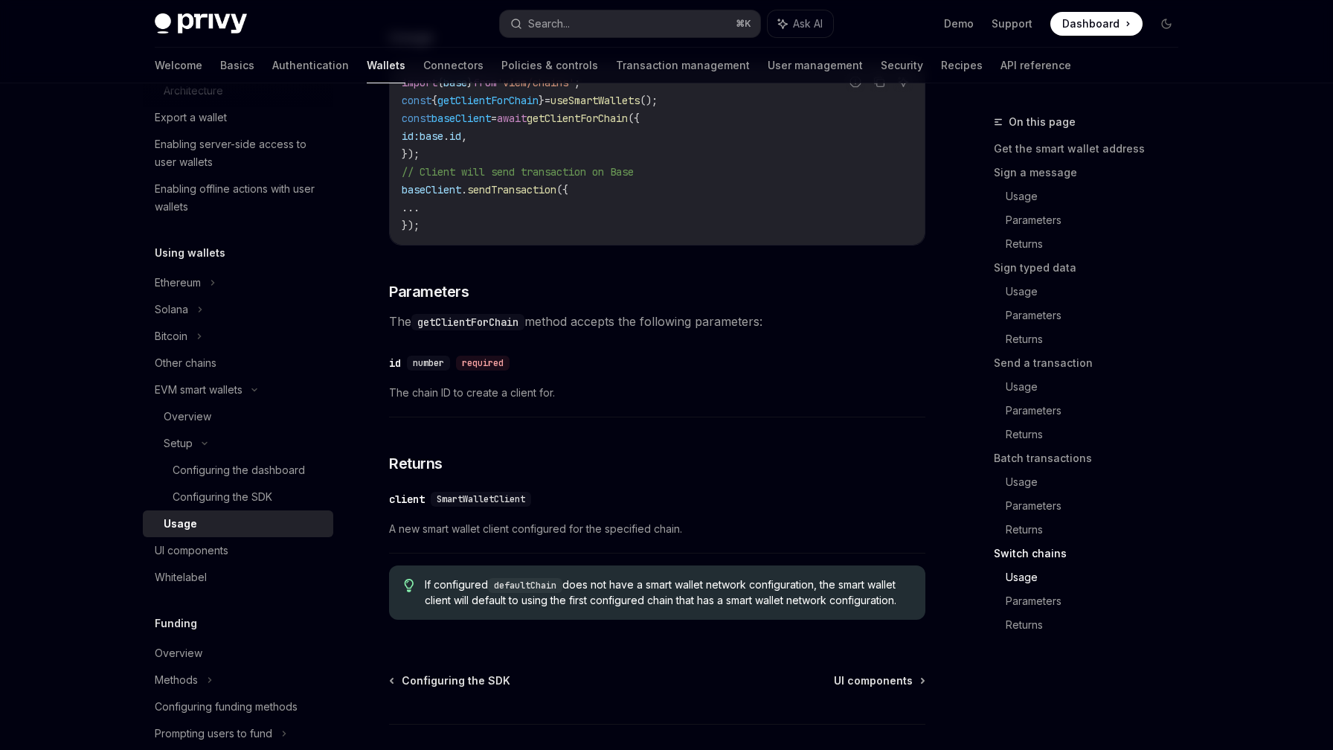
scroll to position [4331, 0]
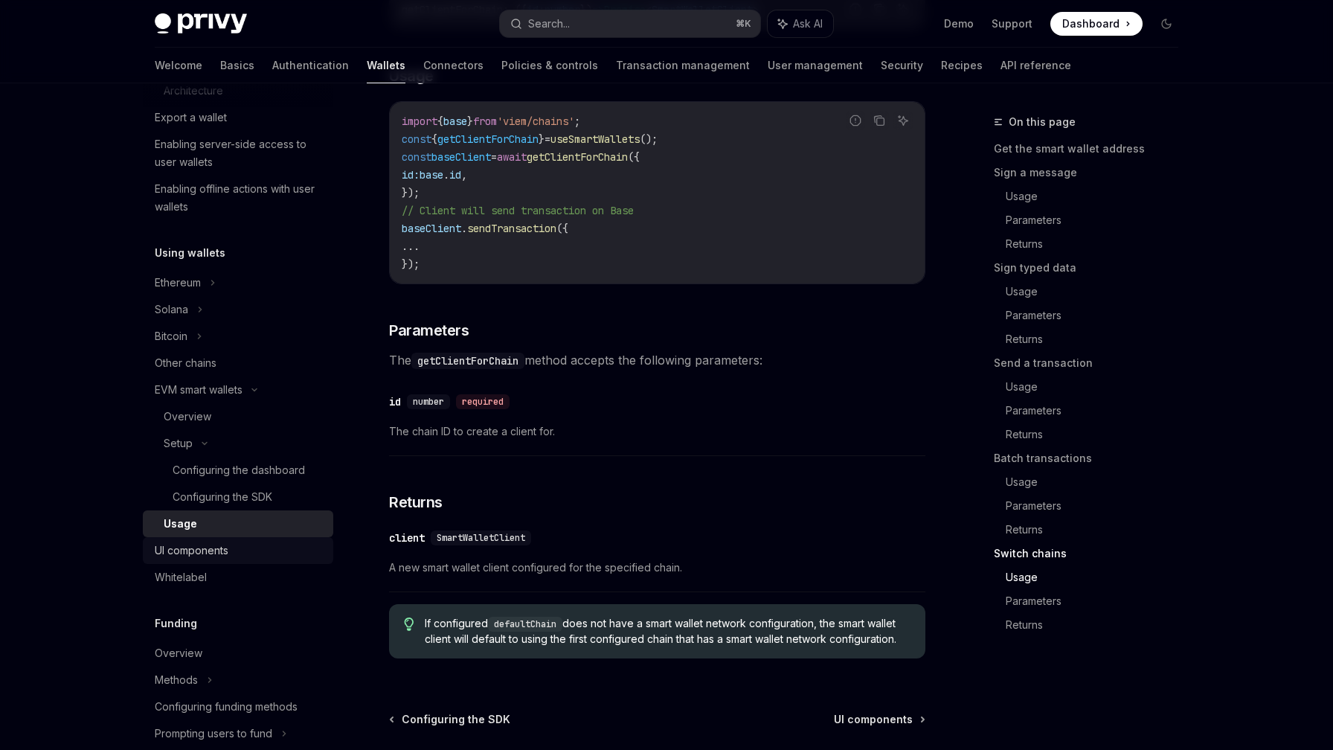
click at [225, 558] on div "UI components" at bounding box center [192, 551] width 74 height 18
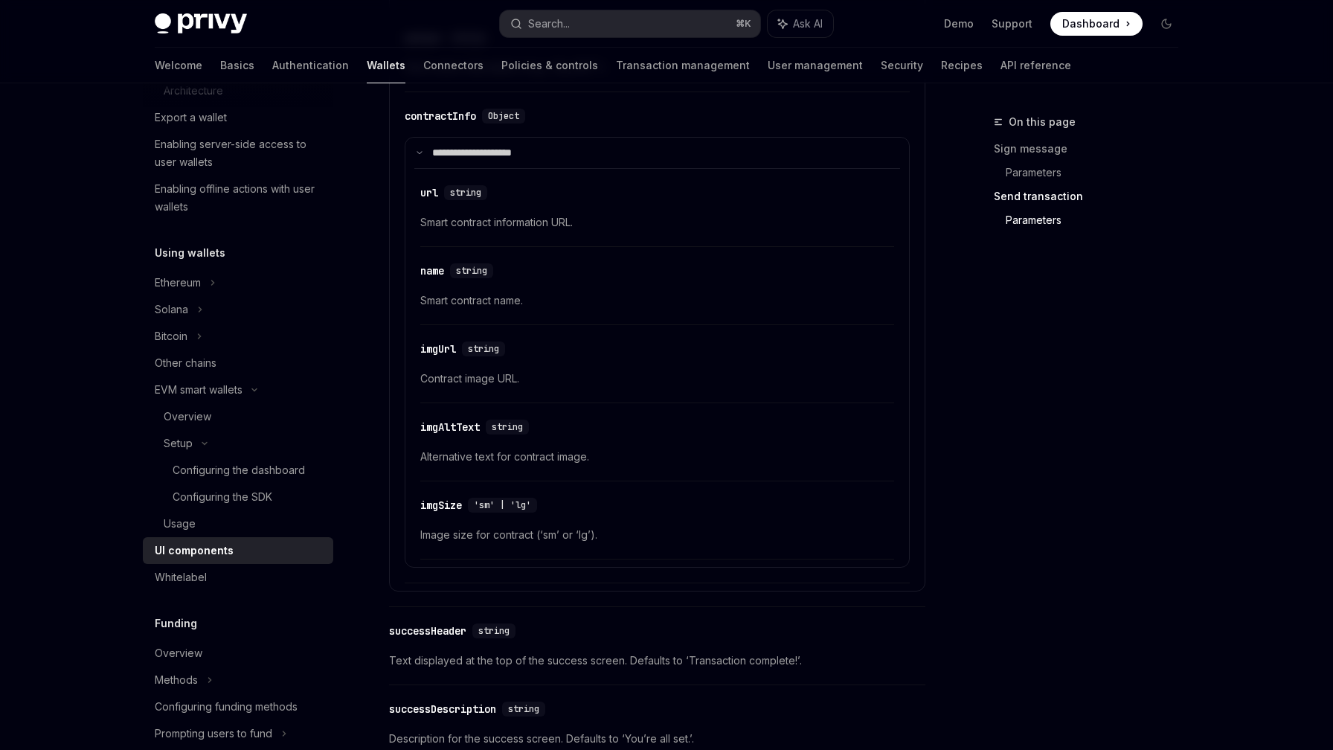
scroll to position [2590, 0]
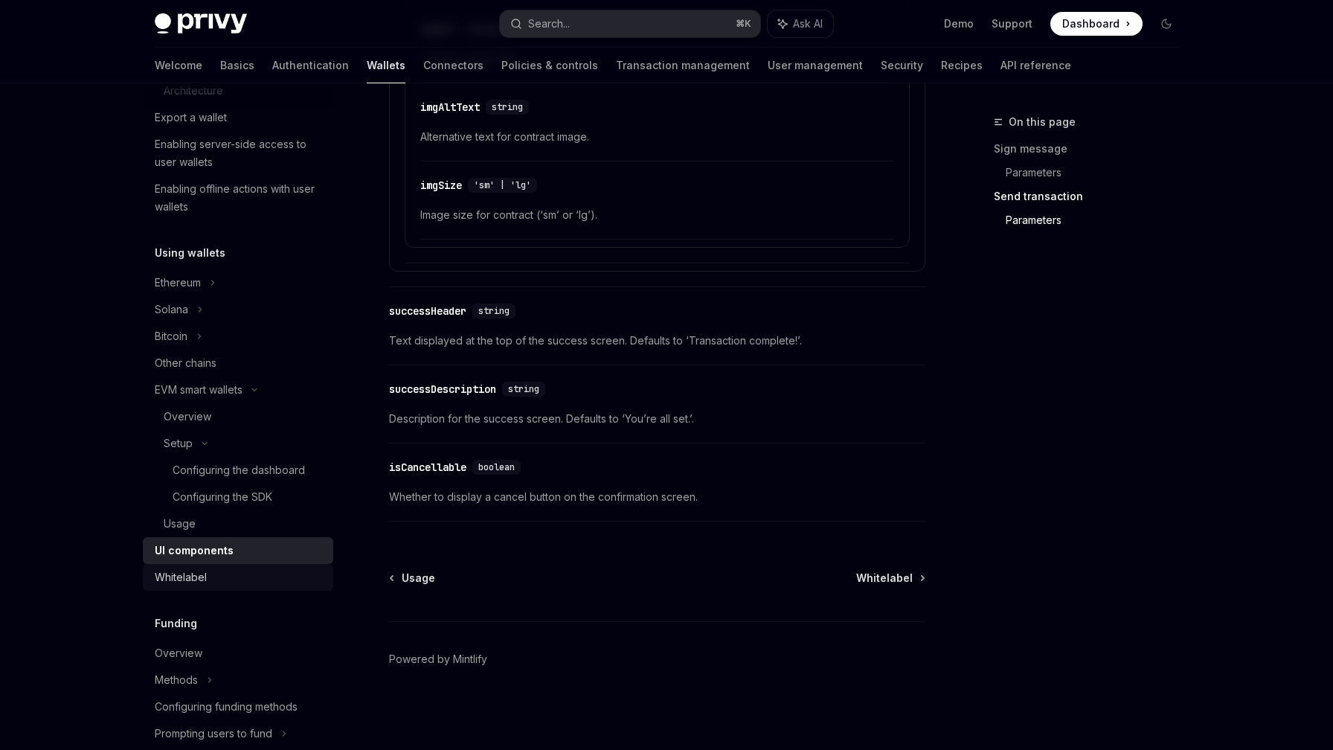
click at [206, 575] on div "Whitelabel" at bounding box center [240, 578] width 170 height 18
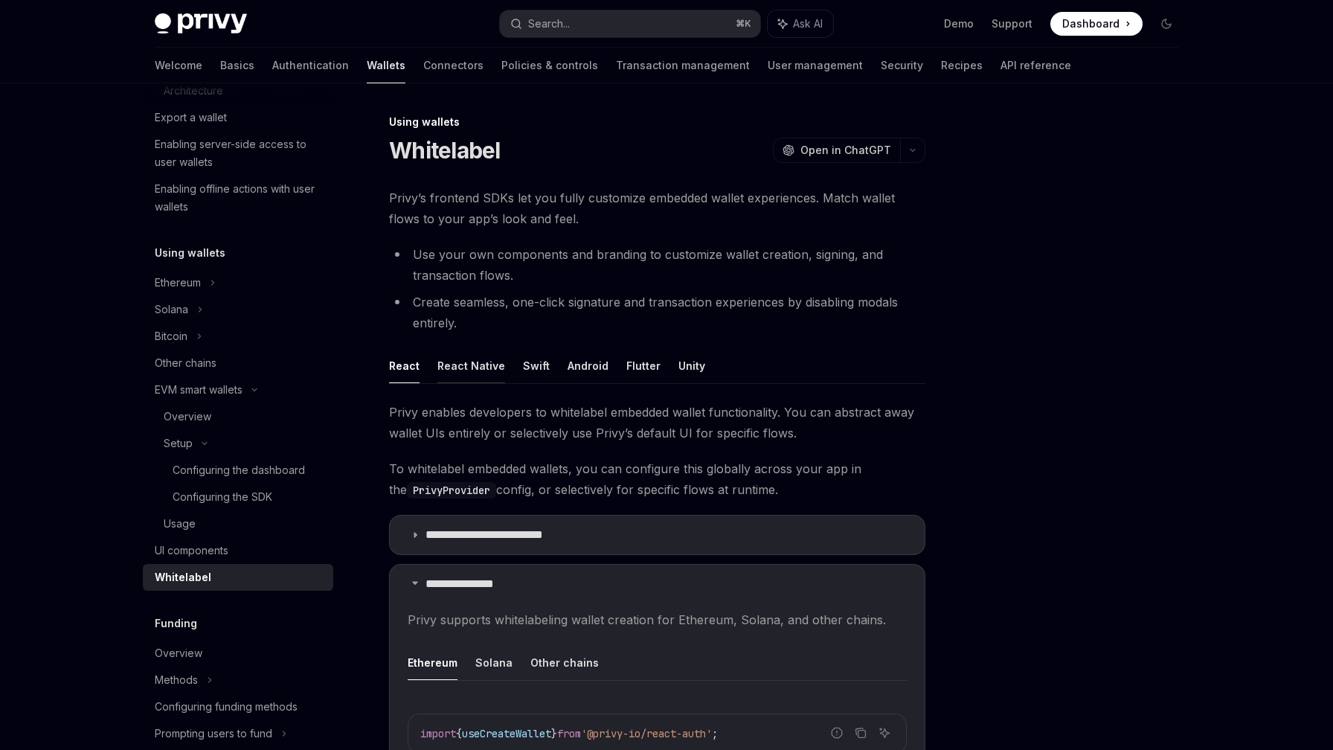
click at [466, 359] on button "React Native" at bounding box center [472, 365] width 68 height 35
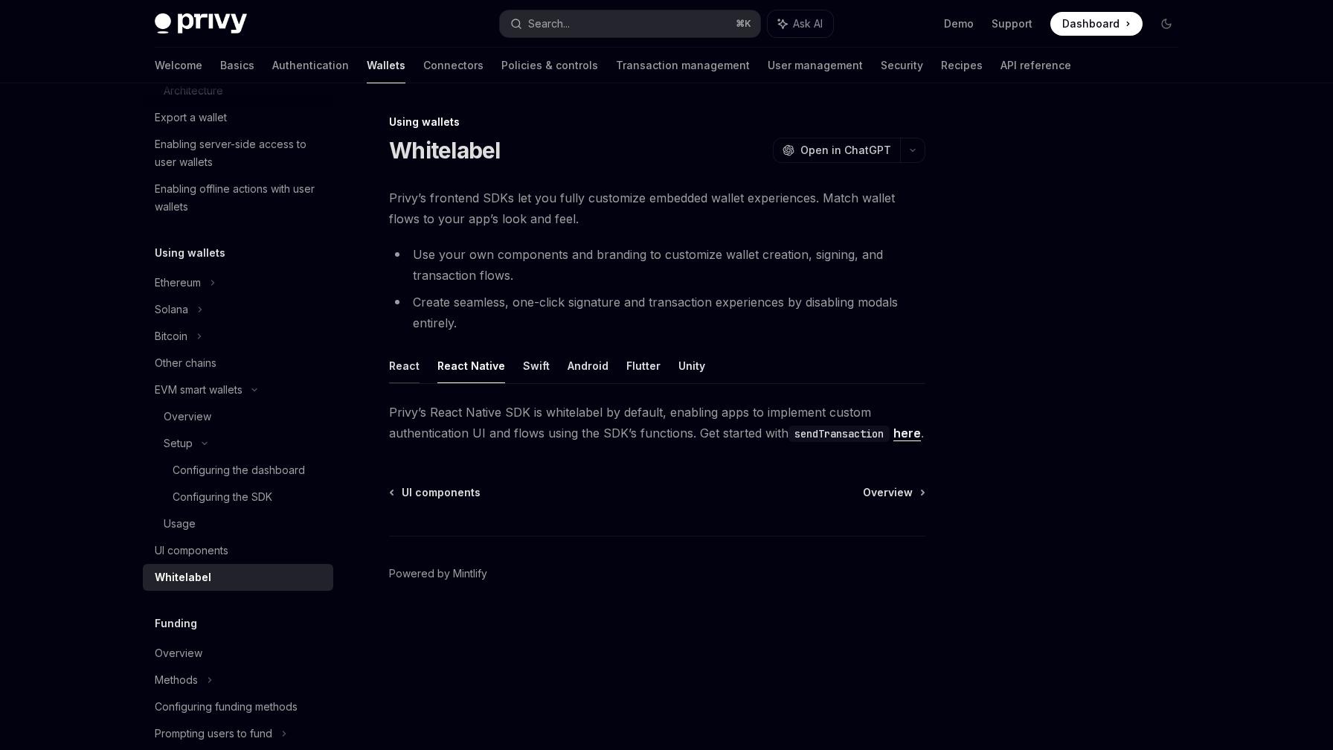
click at [405, 365] on button "React" at bounding box center [404, 365] width 31 height 35
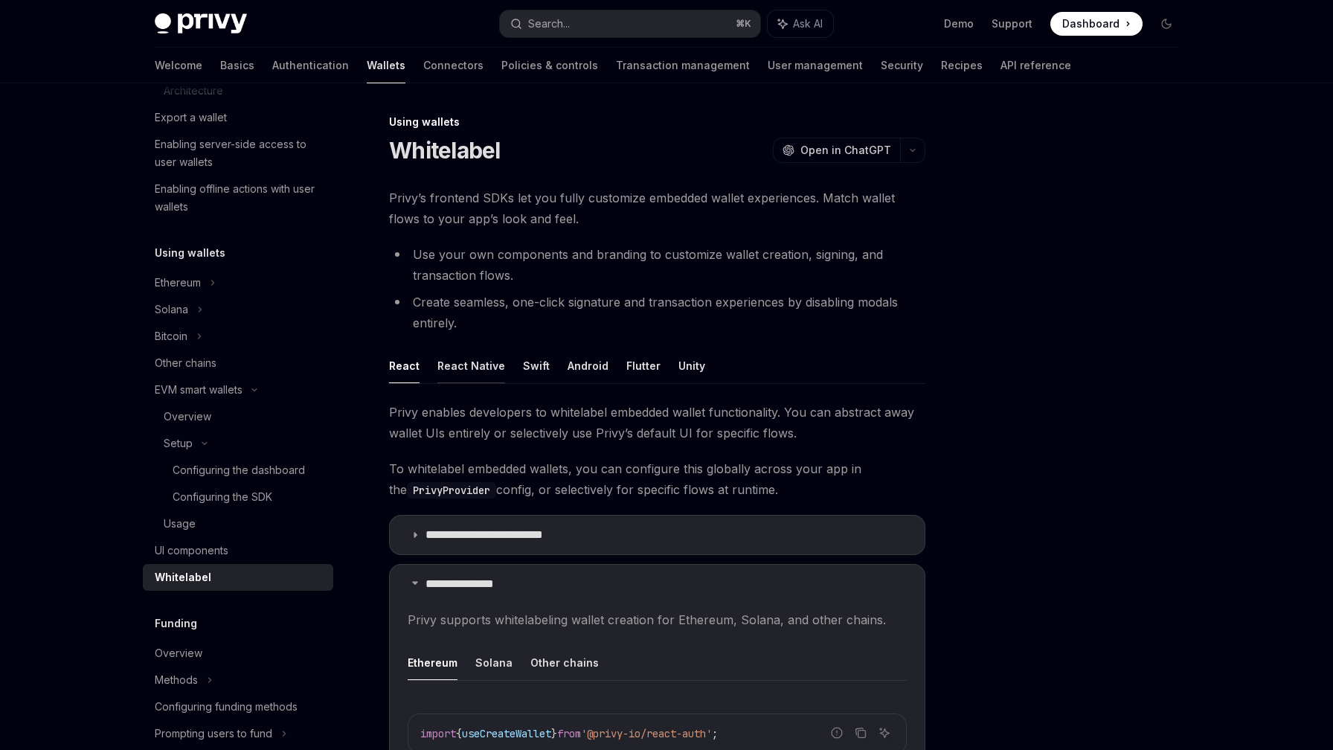
click at [458, 362] on button "React Native" at bounding box center [472, 365] width 68 height 35
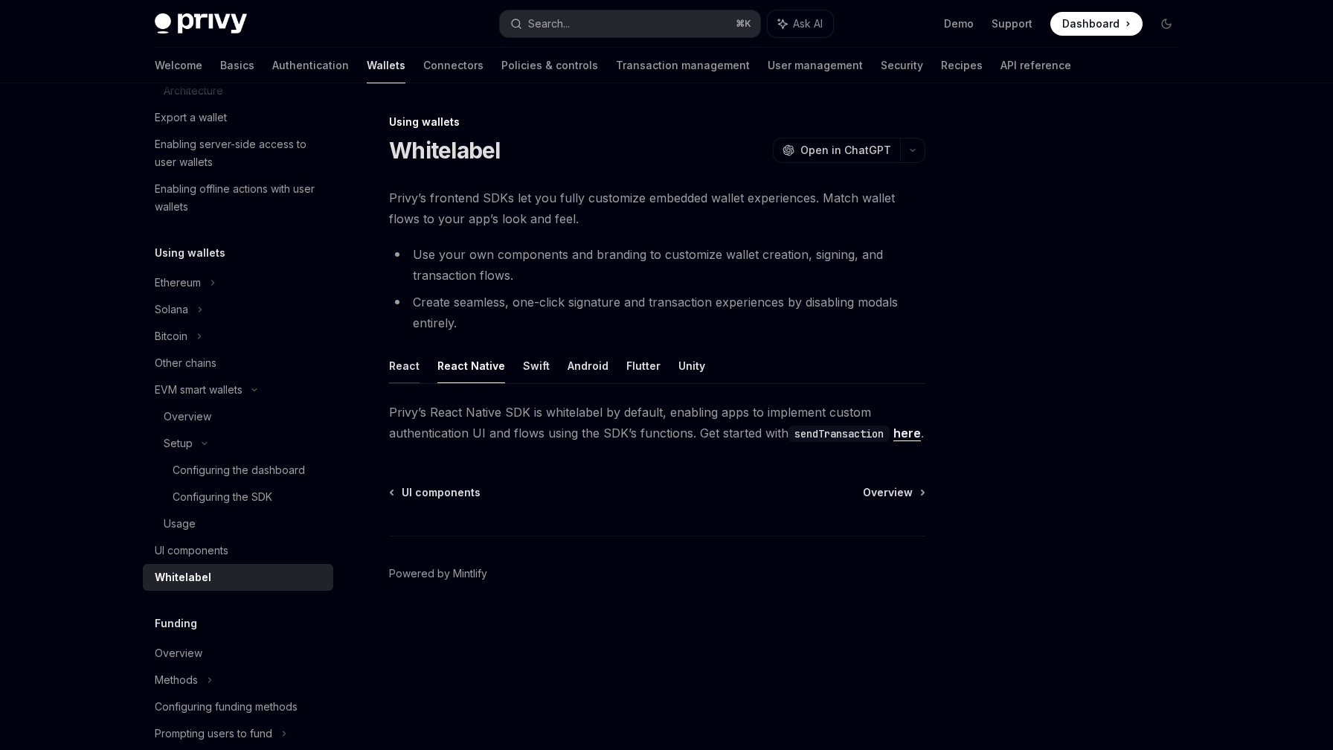
click at [411, 366] on button "React" at bounding box center [404, 365] width 31 height 35
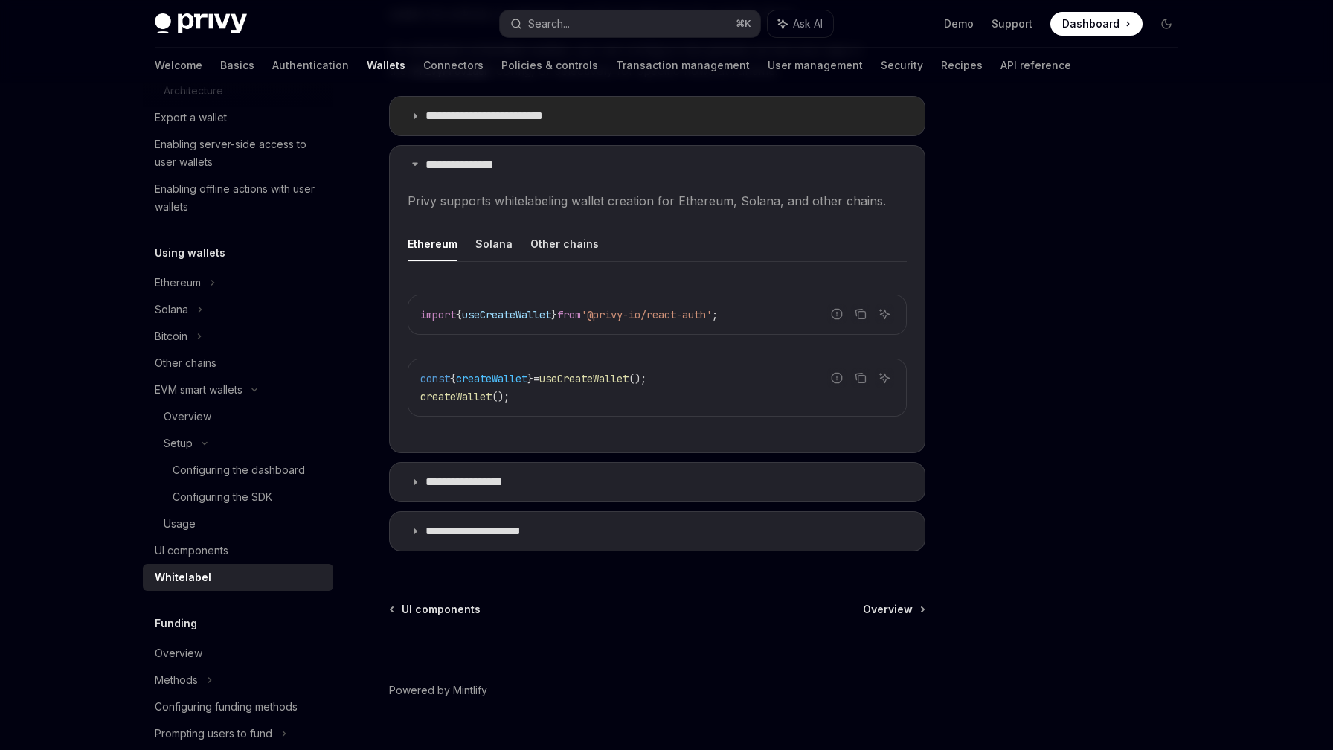
scroll to position [421, 0]
click at [417, 528] on icon at bounding box center [415, 529] width 9 height 9
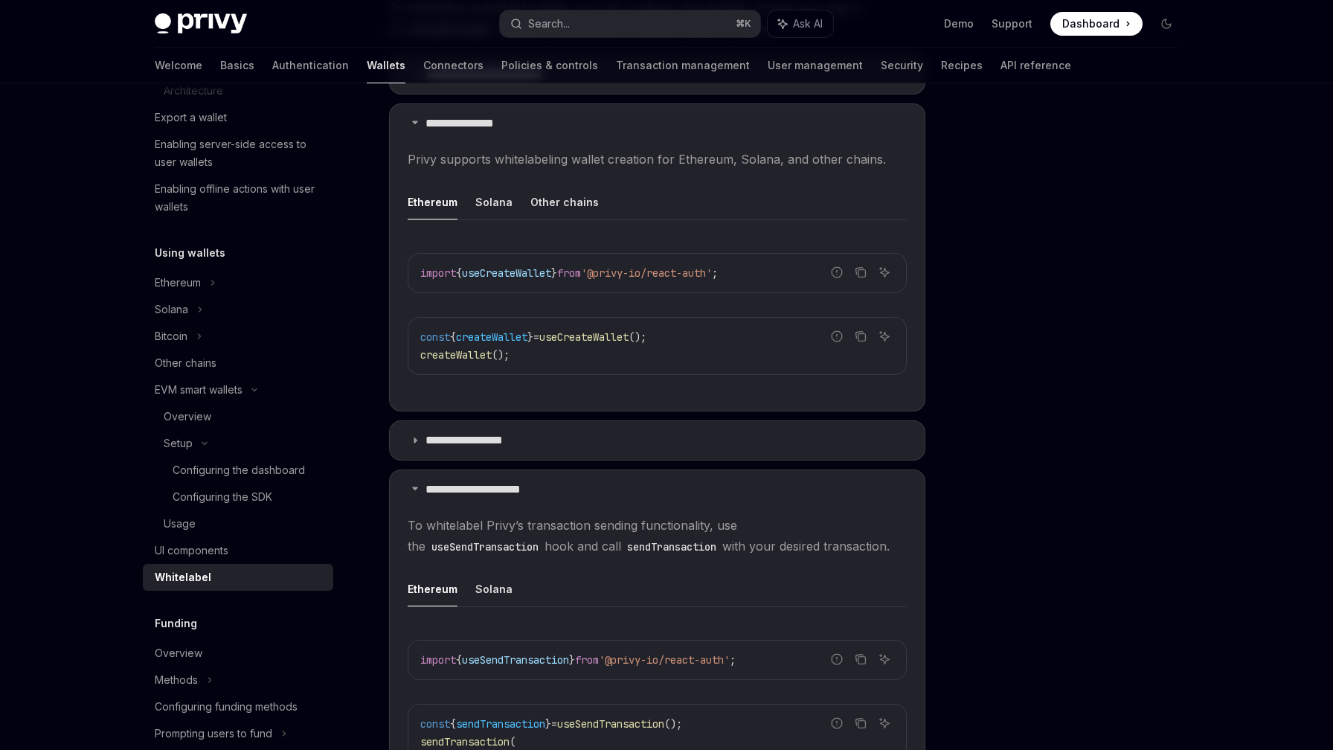
scroll to position [451, 0]
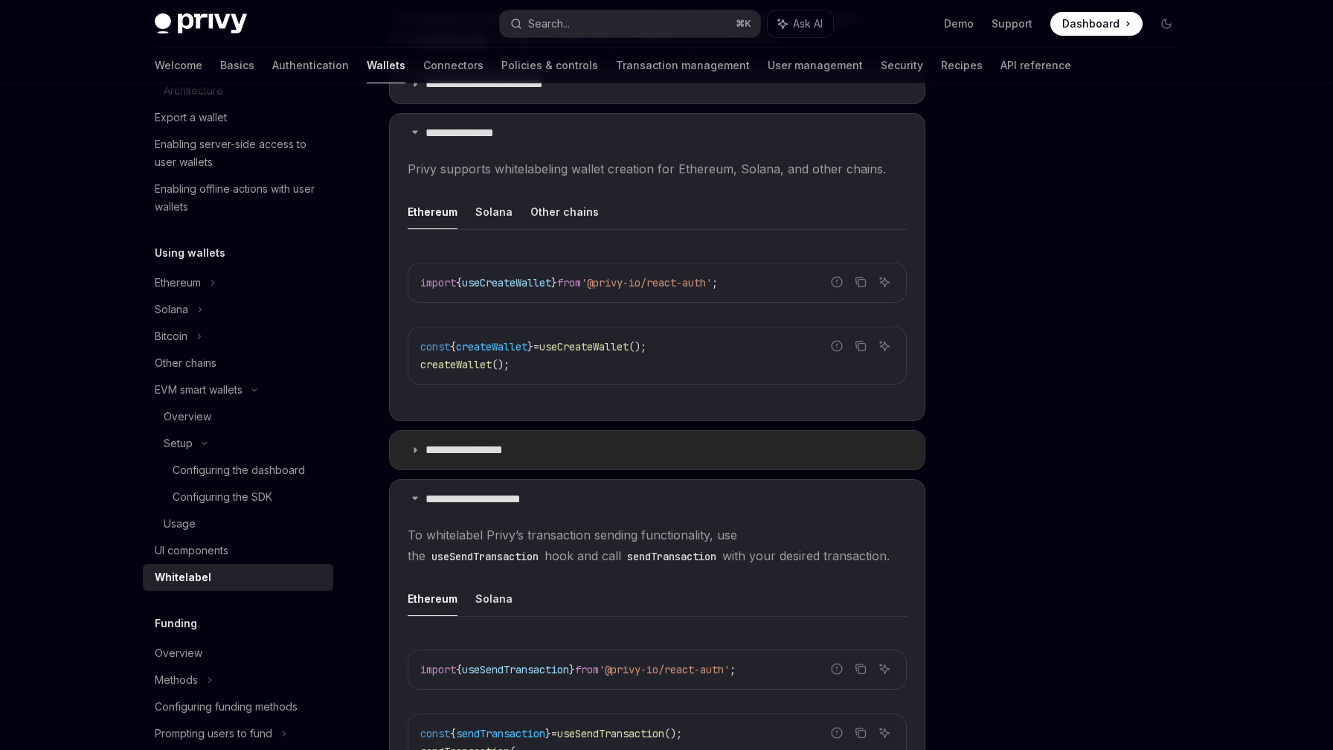
click at [415, 449] on icon at bounding box center [415, 450] width 9 height 9
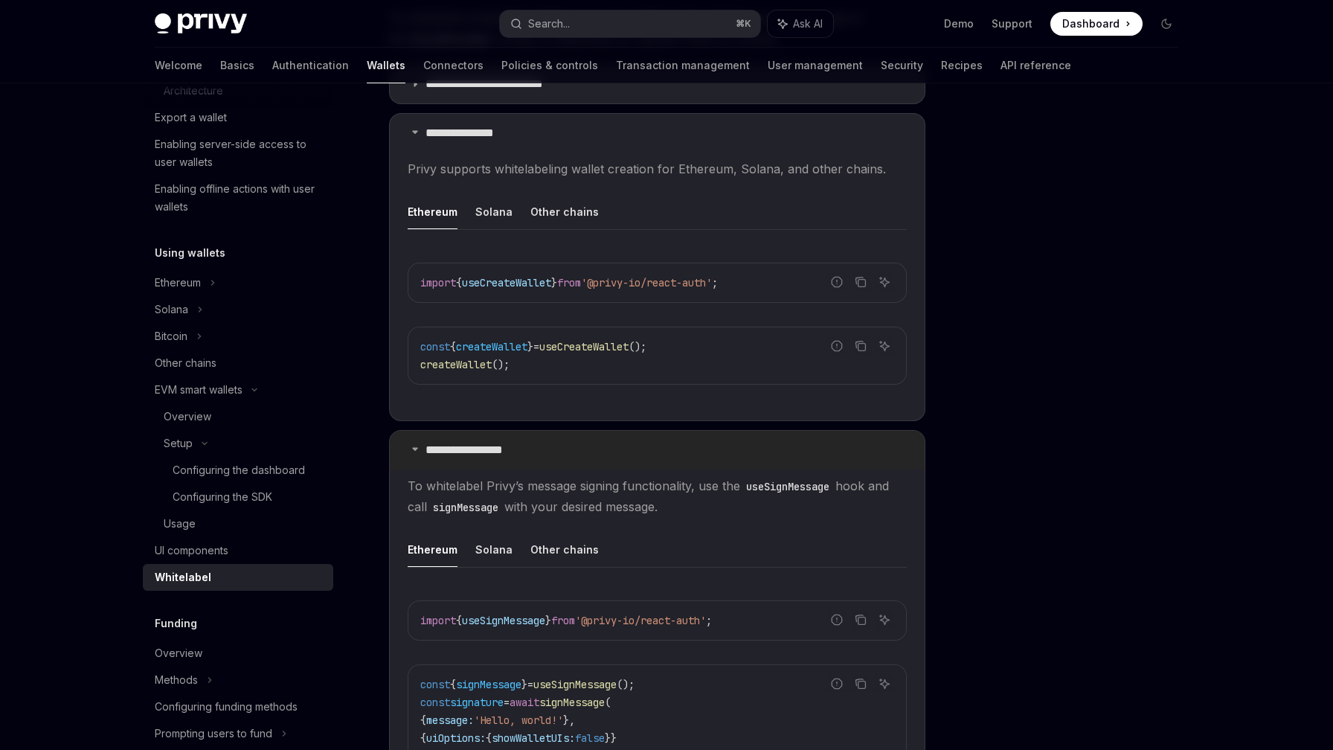
click at [415, 449] on icon at bounding box center [415, 448] width 9 height 9
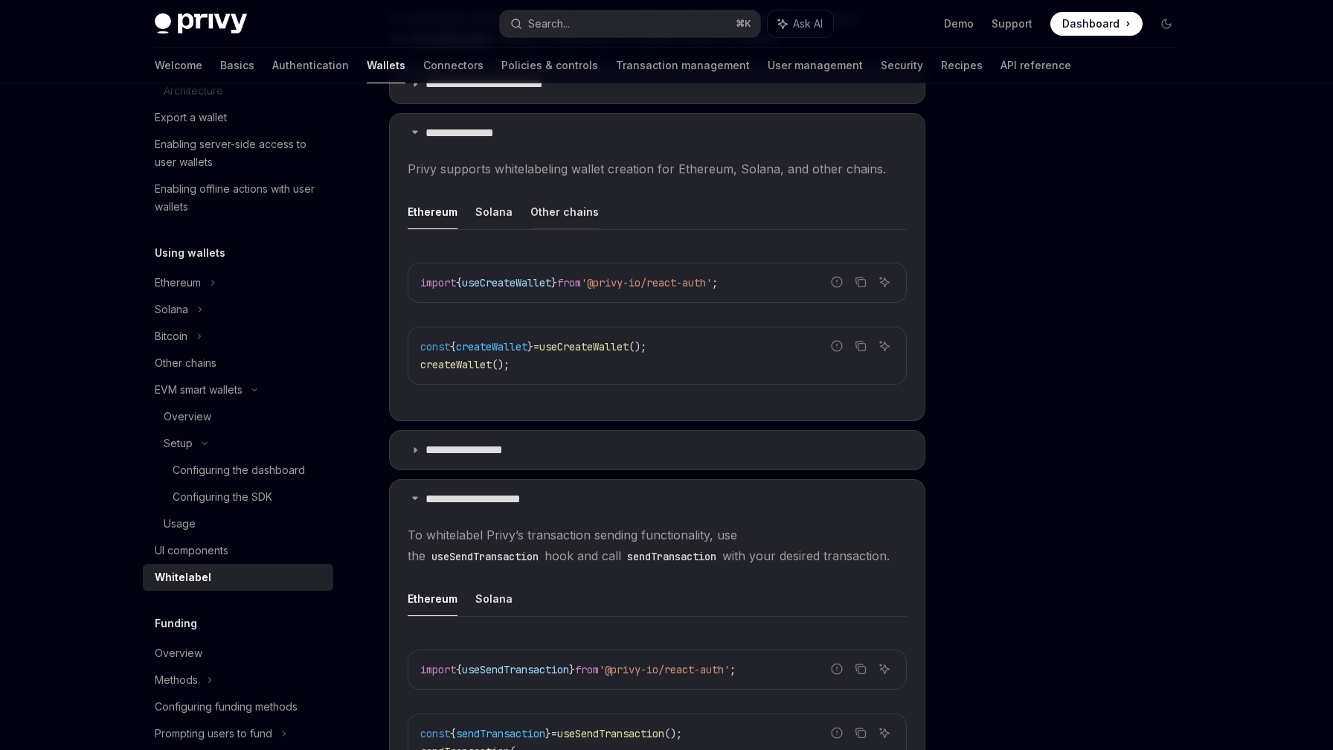
click at [561, 217] on button "Other chains" at bounding box center [565, 211] width 68 height 35
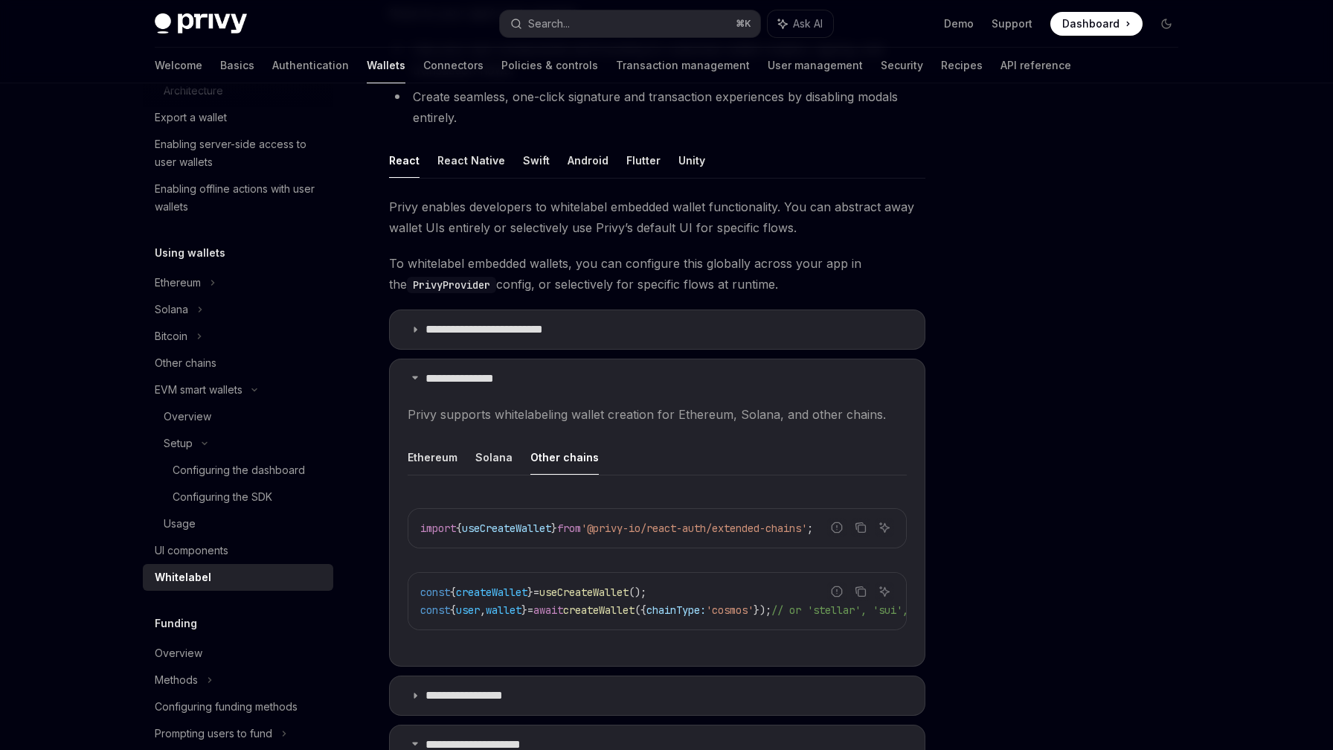
scroll to position [100, 0]
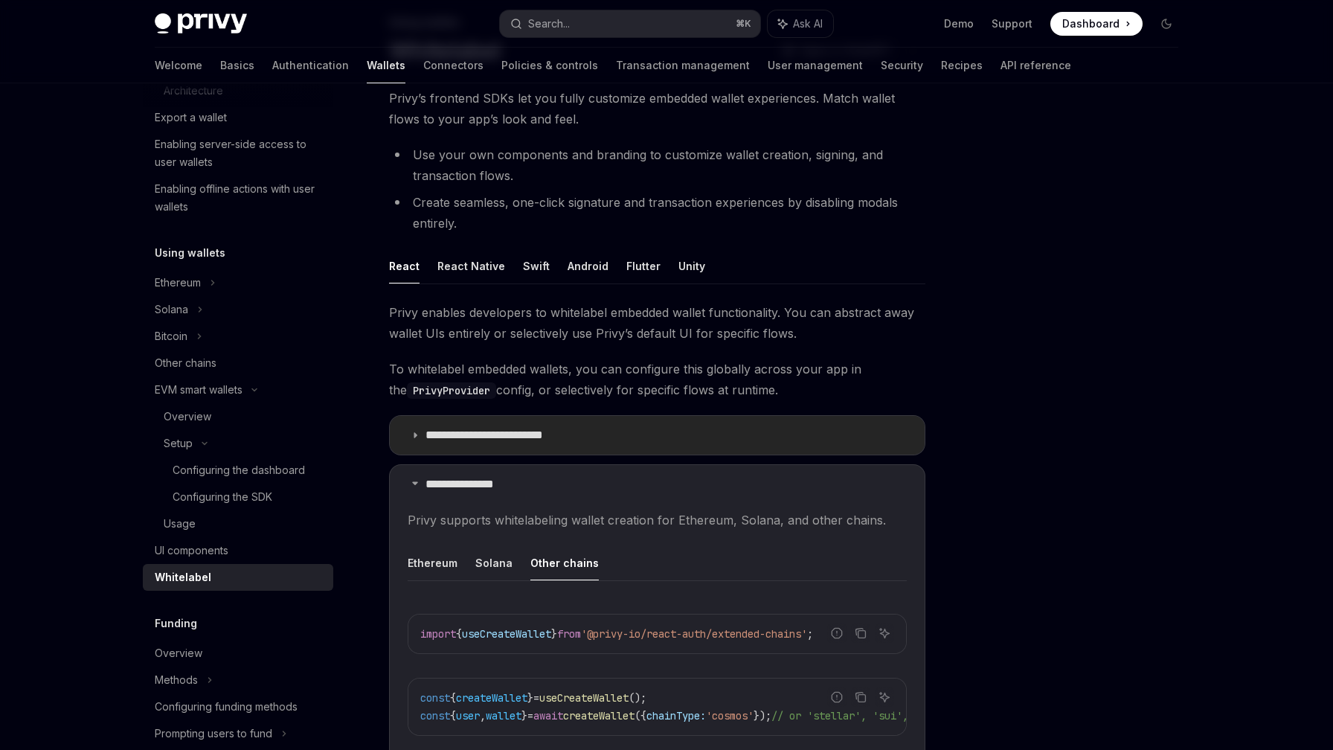
click at [413, 432] on icon at bounding box center [415, 435] width 9 height 9
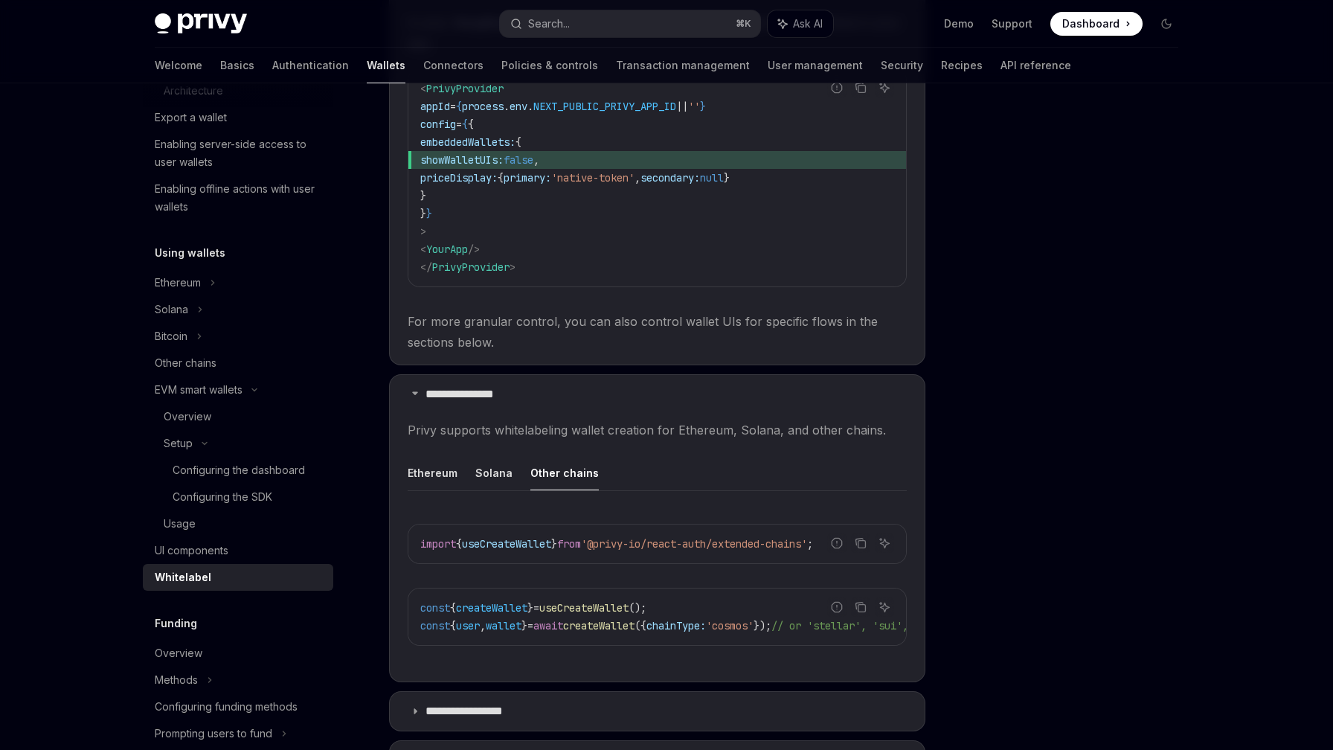
scroll to position [524, 0]
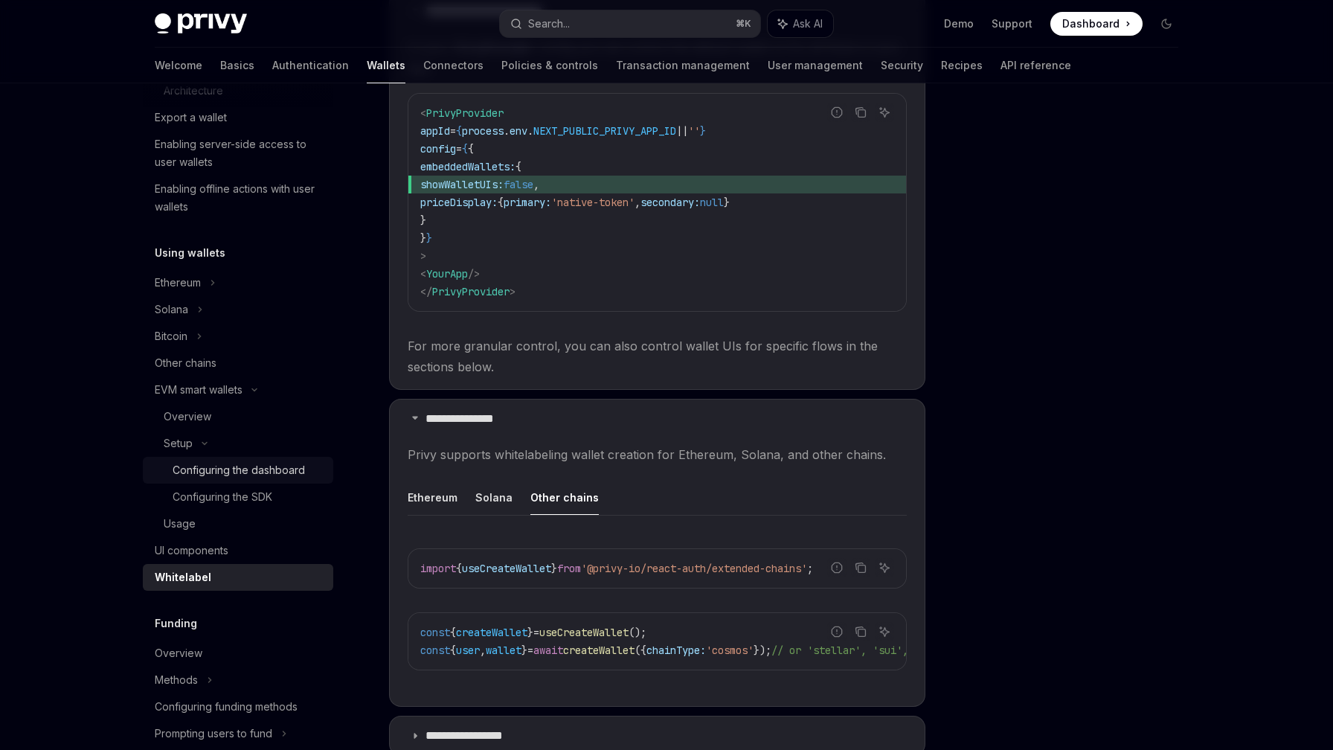
click at [259, 464] on div "Configuring the dashboard" at bounding box center [239, 470] width 132 height 18
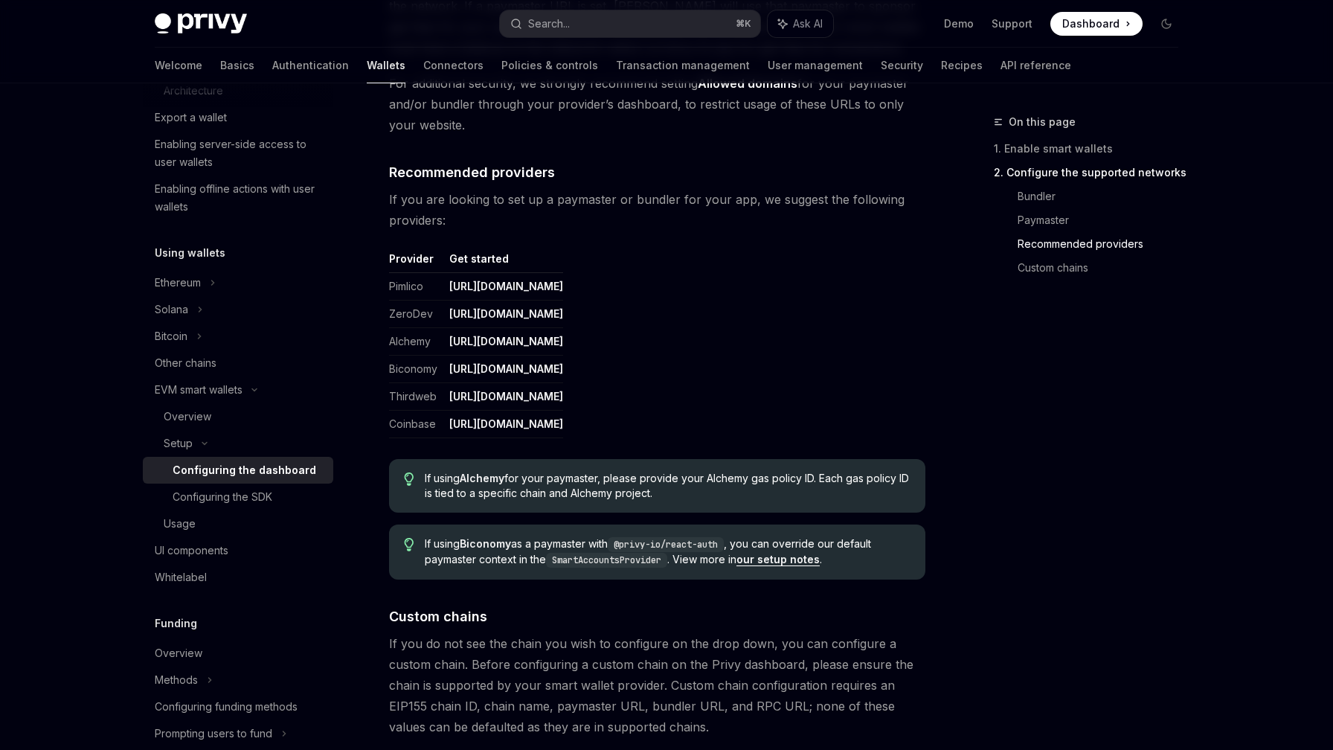
scroll to position [1898, 0]
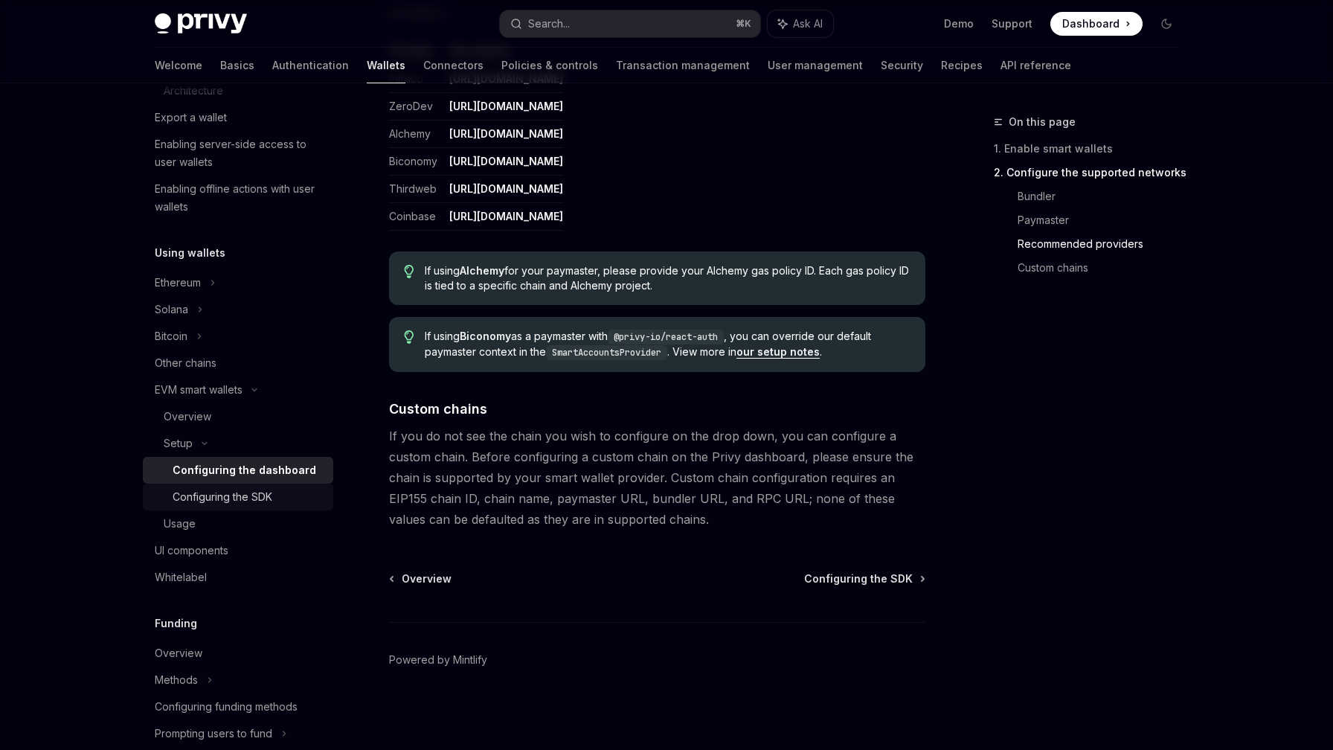
click at [214, 484] on link "Configuring the SDK" at bounding box center [238, 497] width 190 height 27
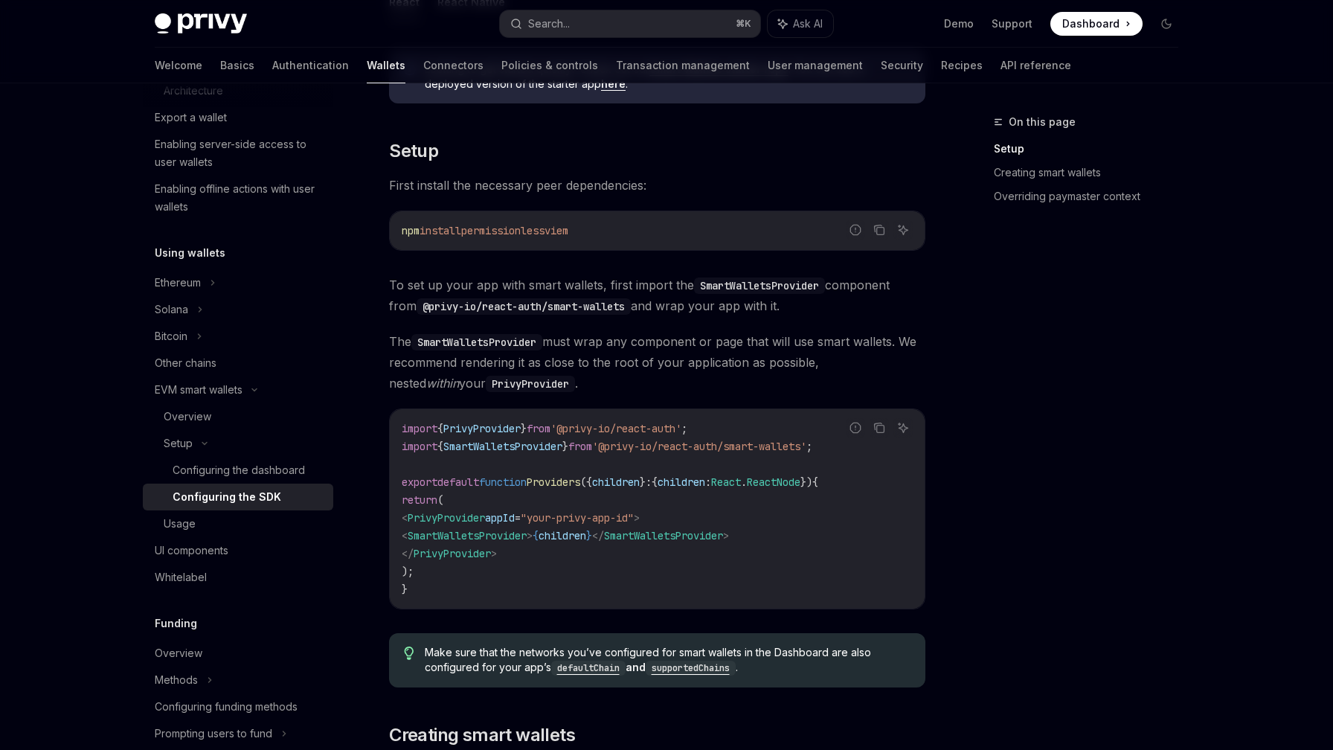
scroll to position [259, 0]
click at [235, 281] on div "Ethereum" at bounding box center [238, 282] width 190 height 27
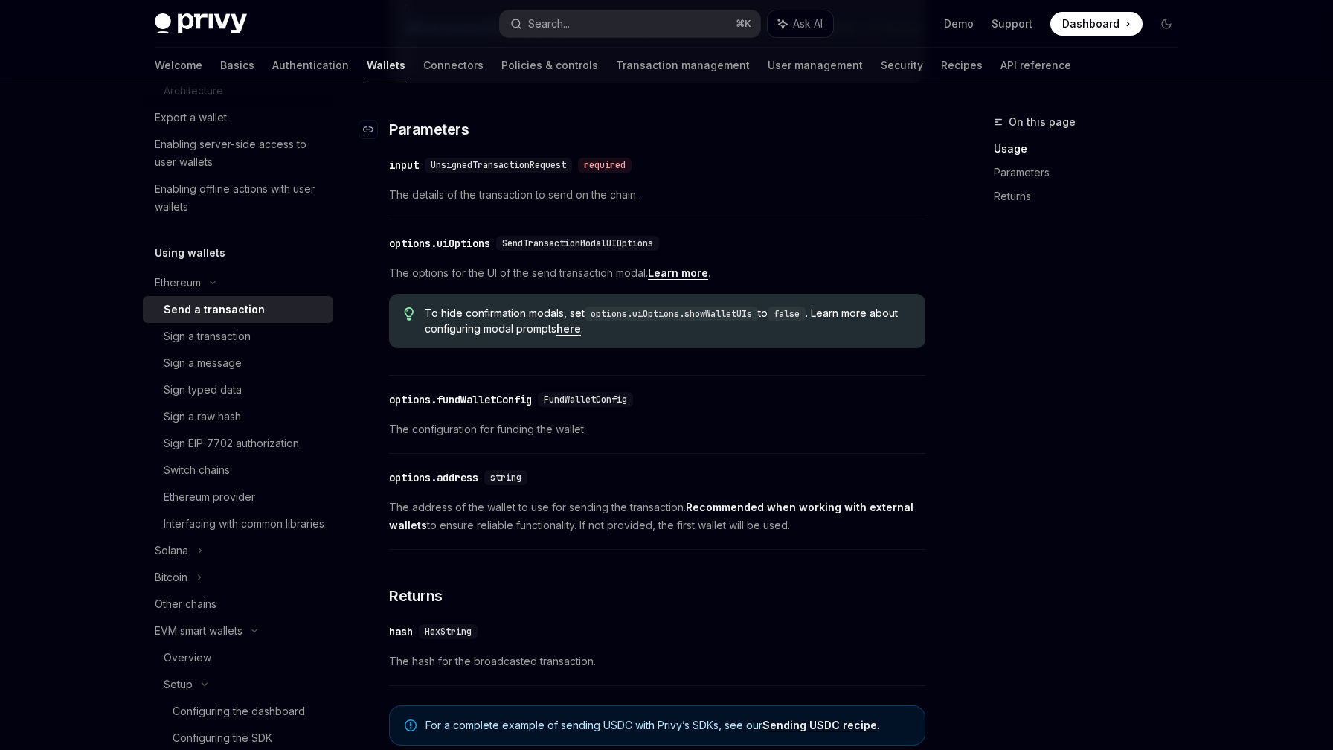
scroll to position [599, 0]
click at [247, 328] on div "Sign a transaction" at bounding box center [207, 336] width 87 height 18
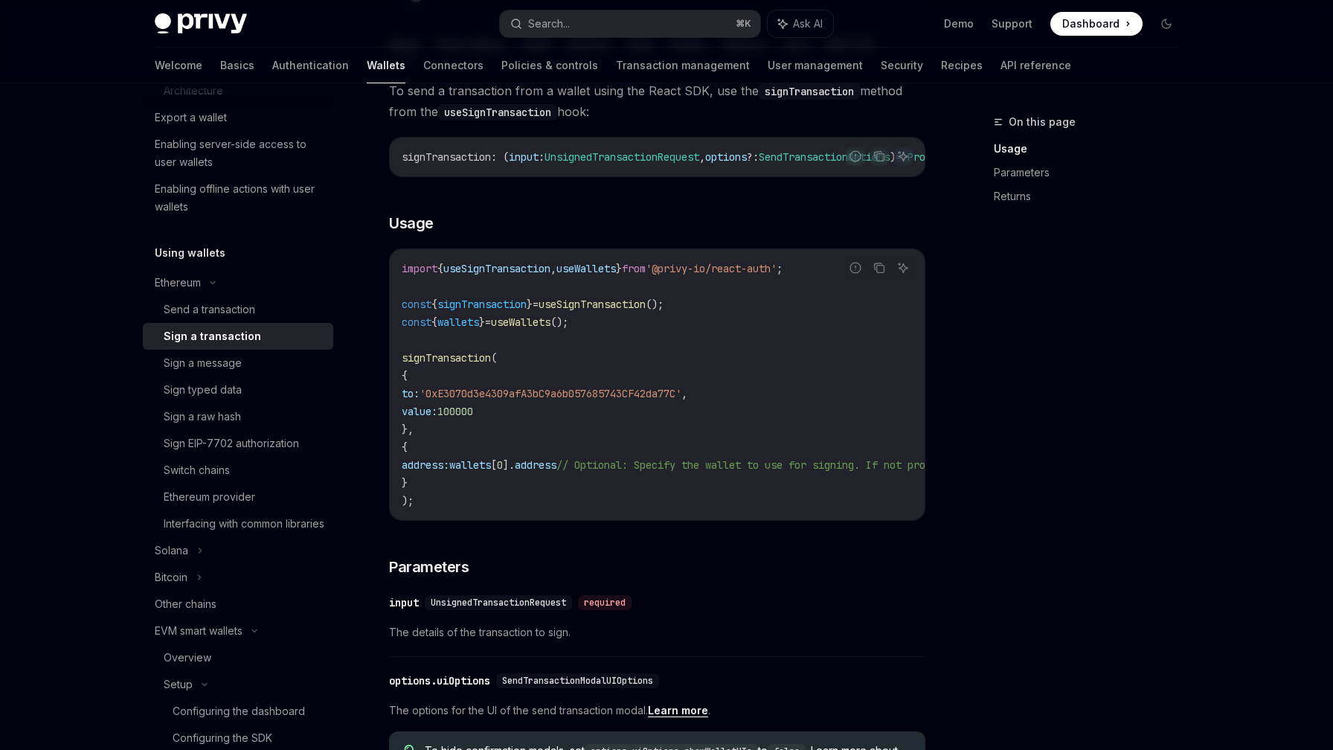
scroll to position [163, 0]
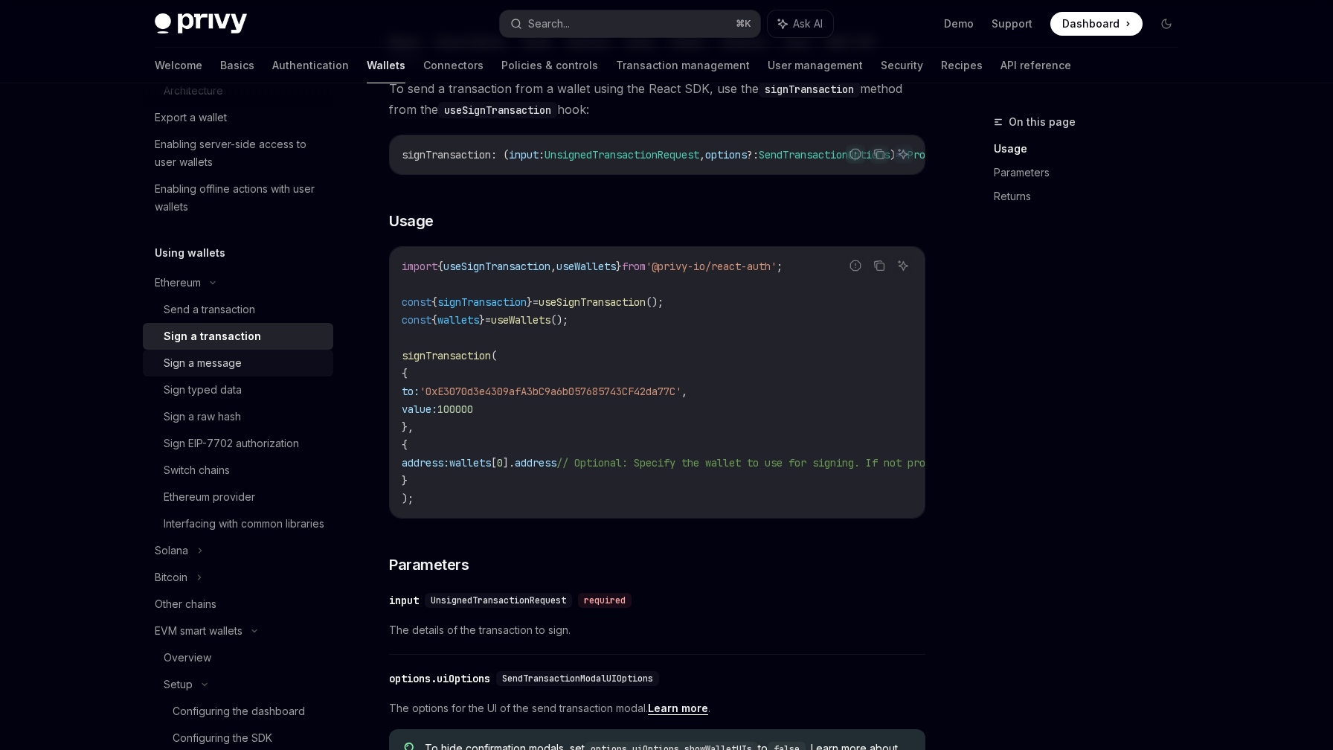
click at [255, 365] on div "Sign a message" at bounding box center [244, 363] width 161 height 18
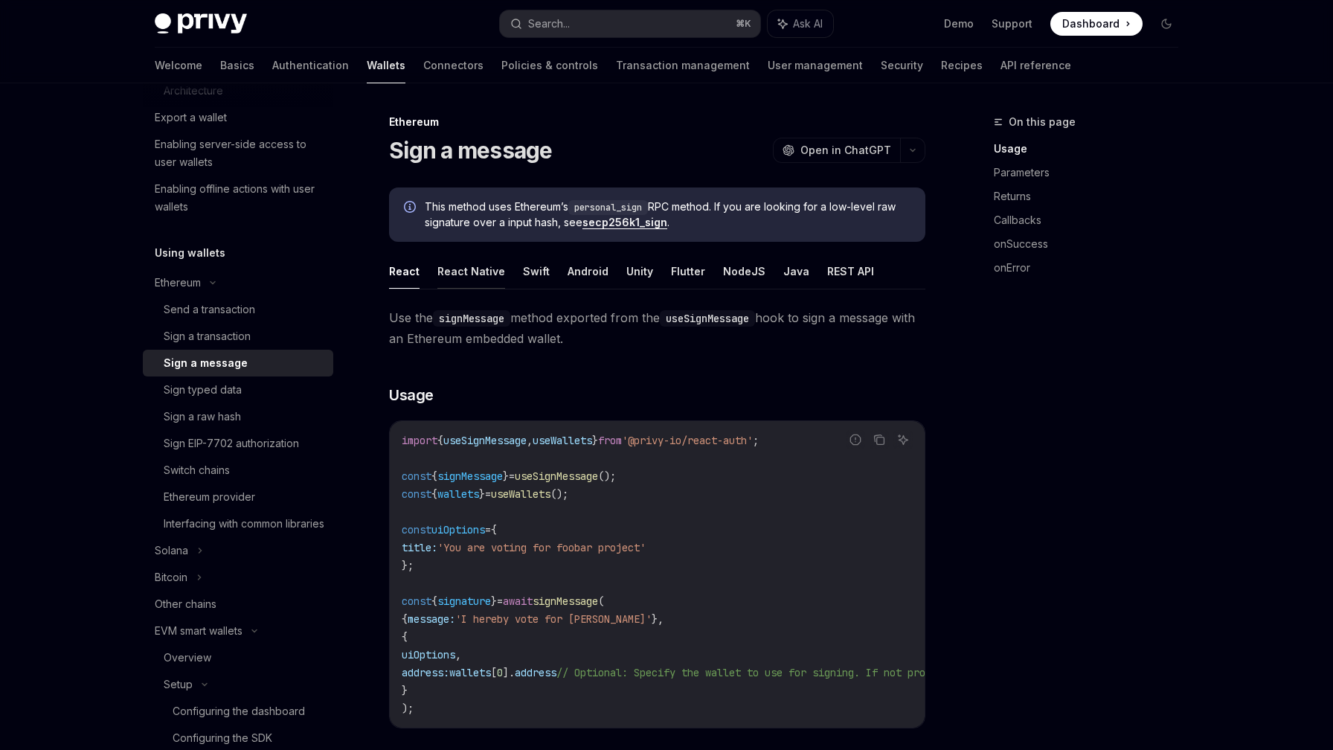
click at [461, 271] on button "React Native" at bounding box center [472, 271] width 68 height 35
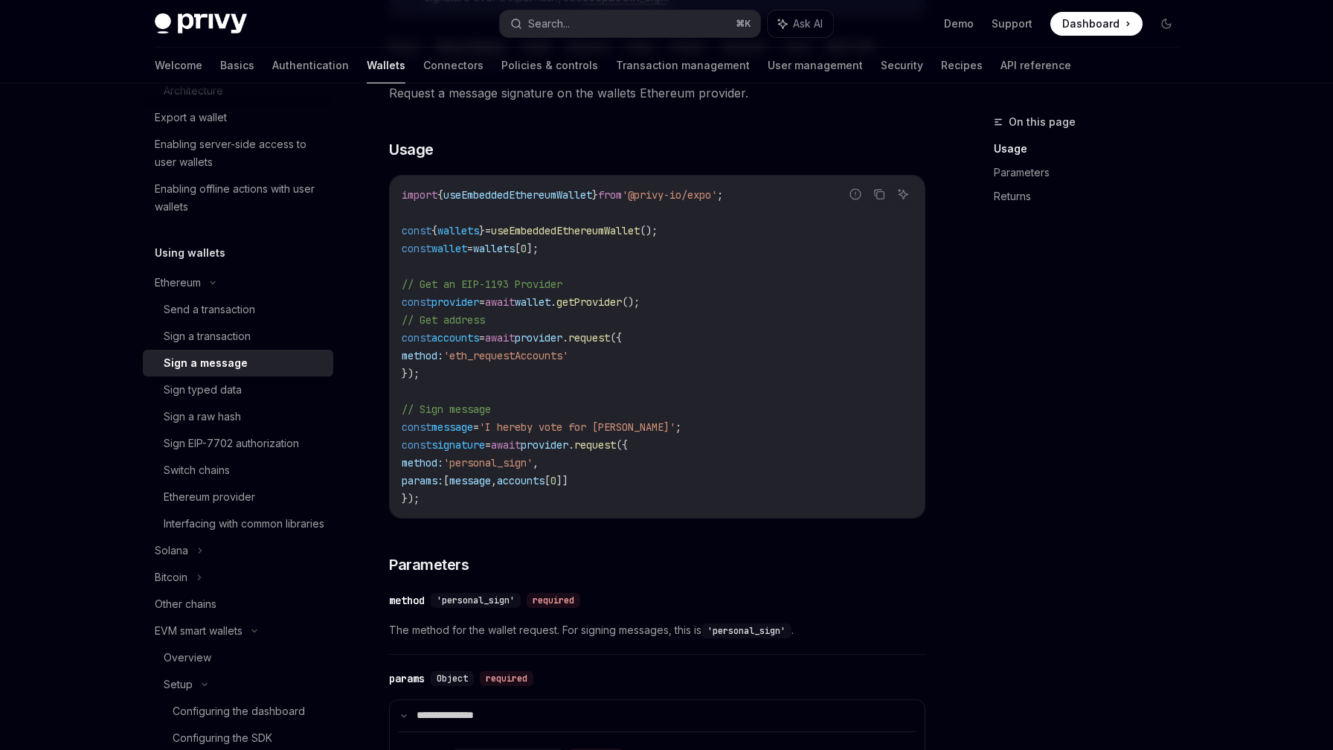
scroll to position [225, 0]
click at [234, 394] on div "Sign typed data" at bounding box center [203, 390] width 78 height 18
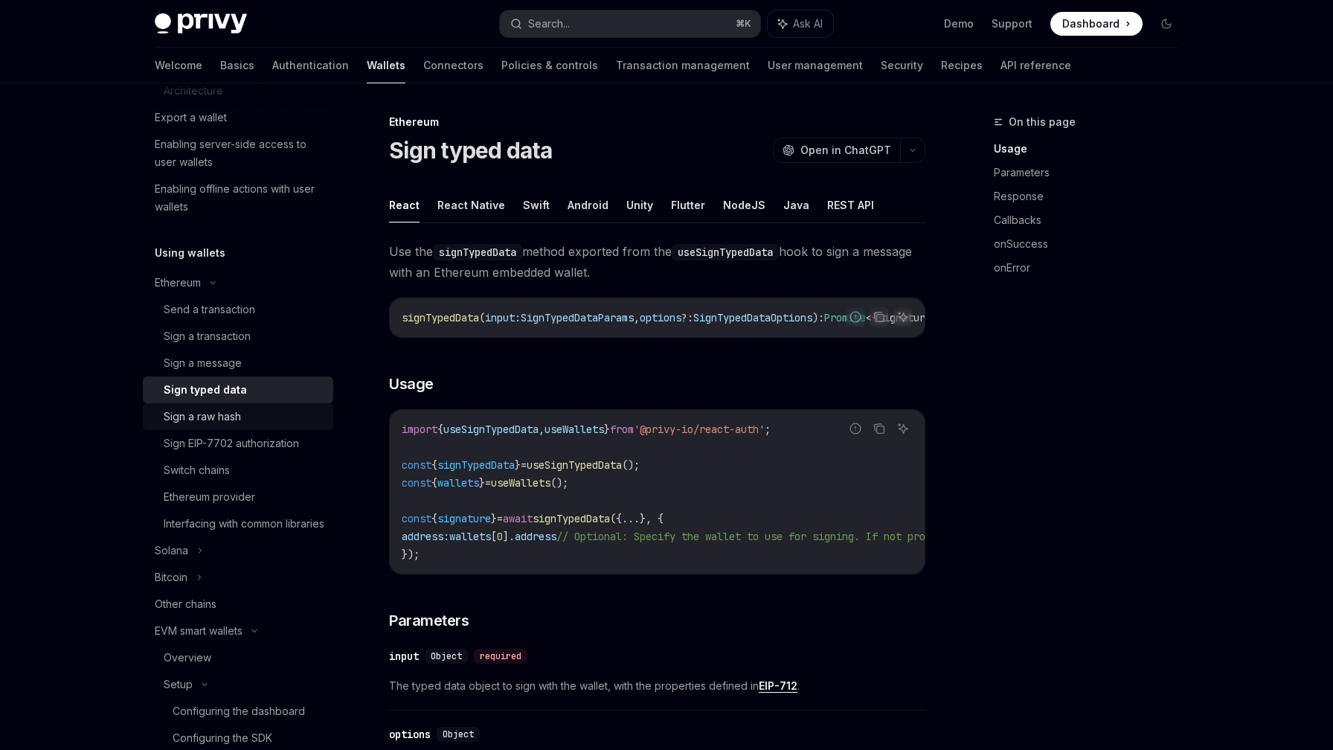
click at [233, 421] on div "Sign a raw hash" at bounding box center [202, 417] width 77 height 18
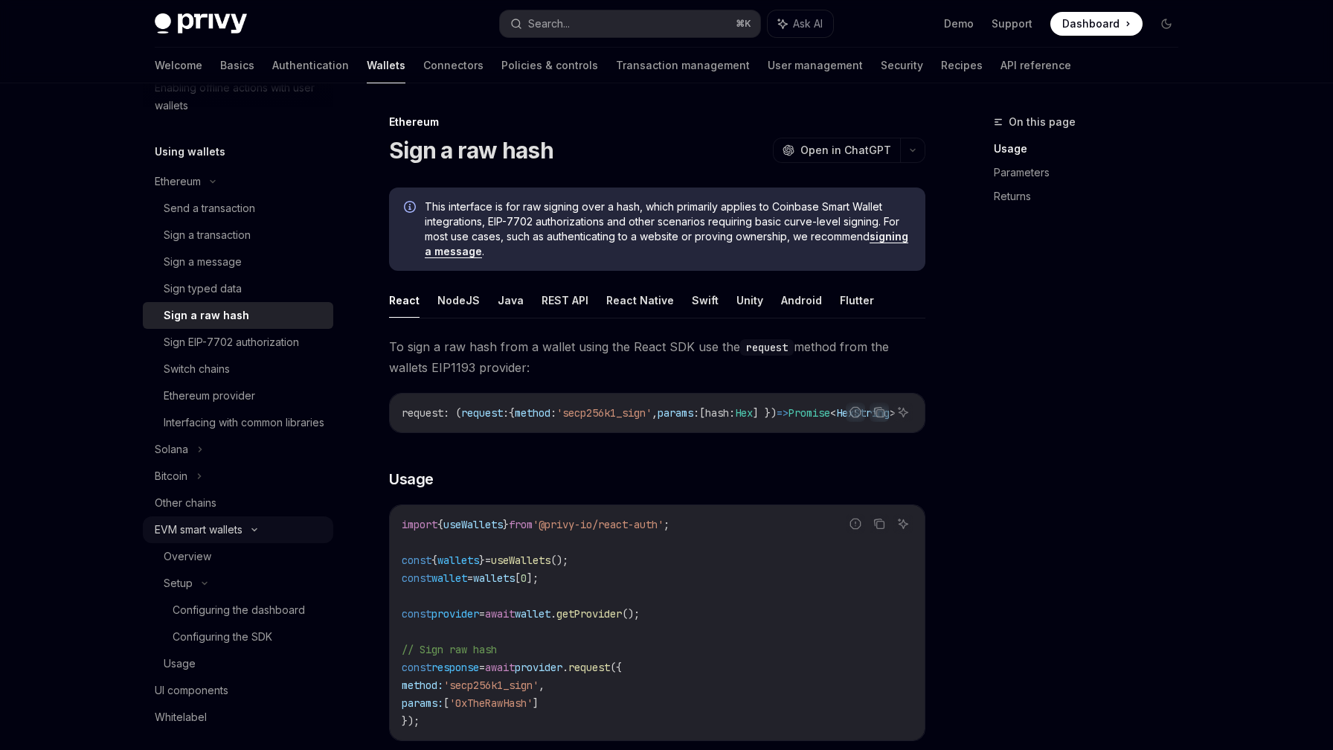
scroll to position [567, 0]
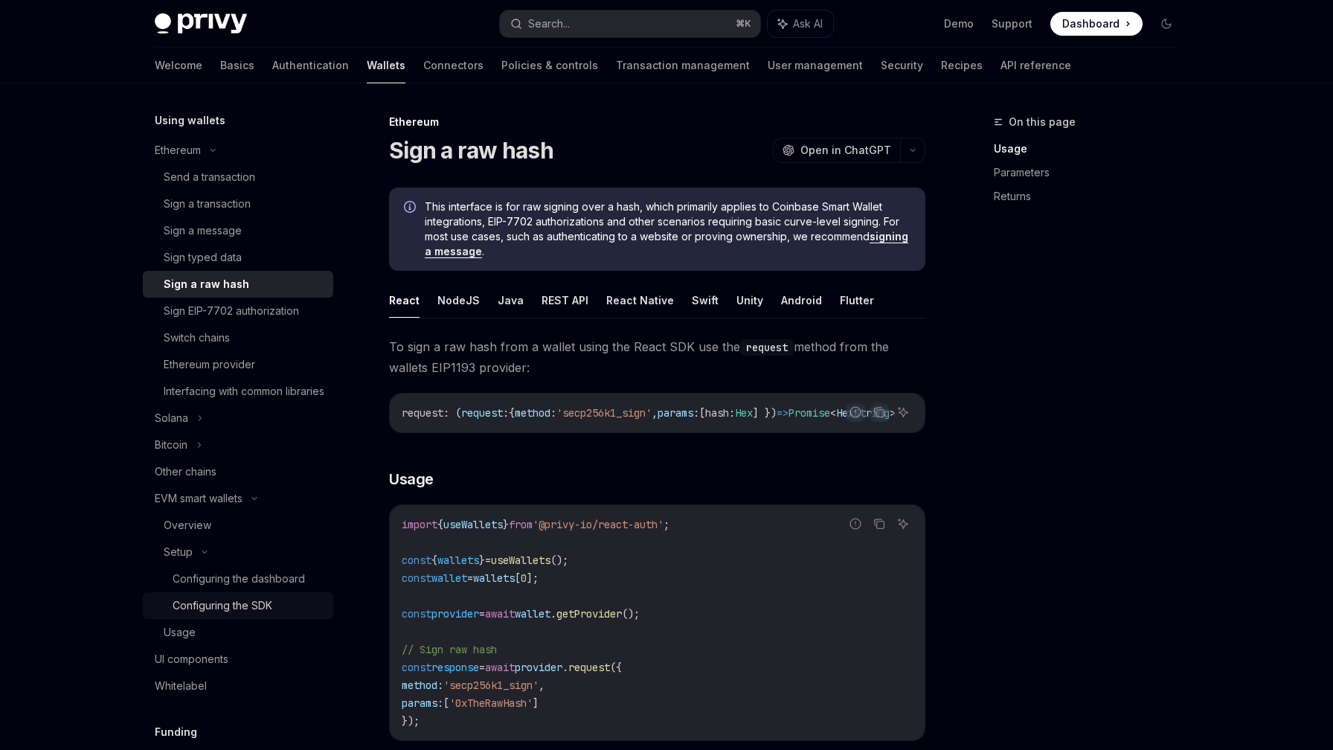
click at [234, 615] on div "Configuring the SDK" at bounding box center [223, 606] width 100 height 18
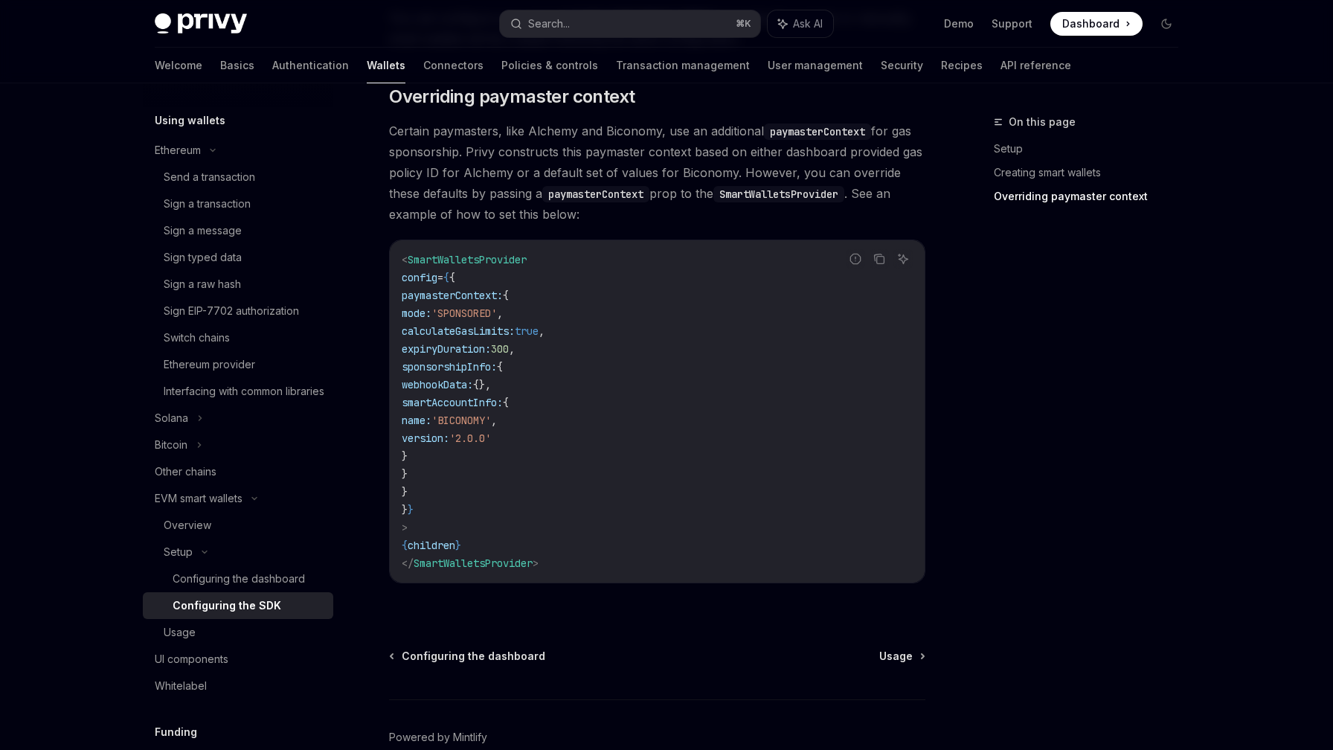
scroll to position [1187, 0]
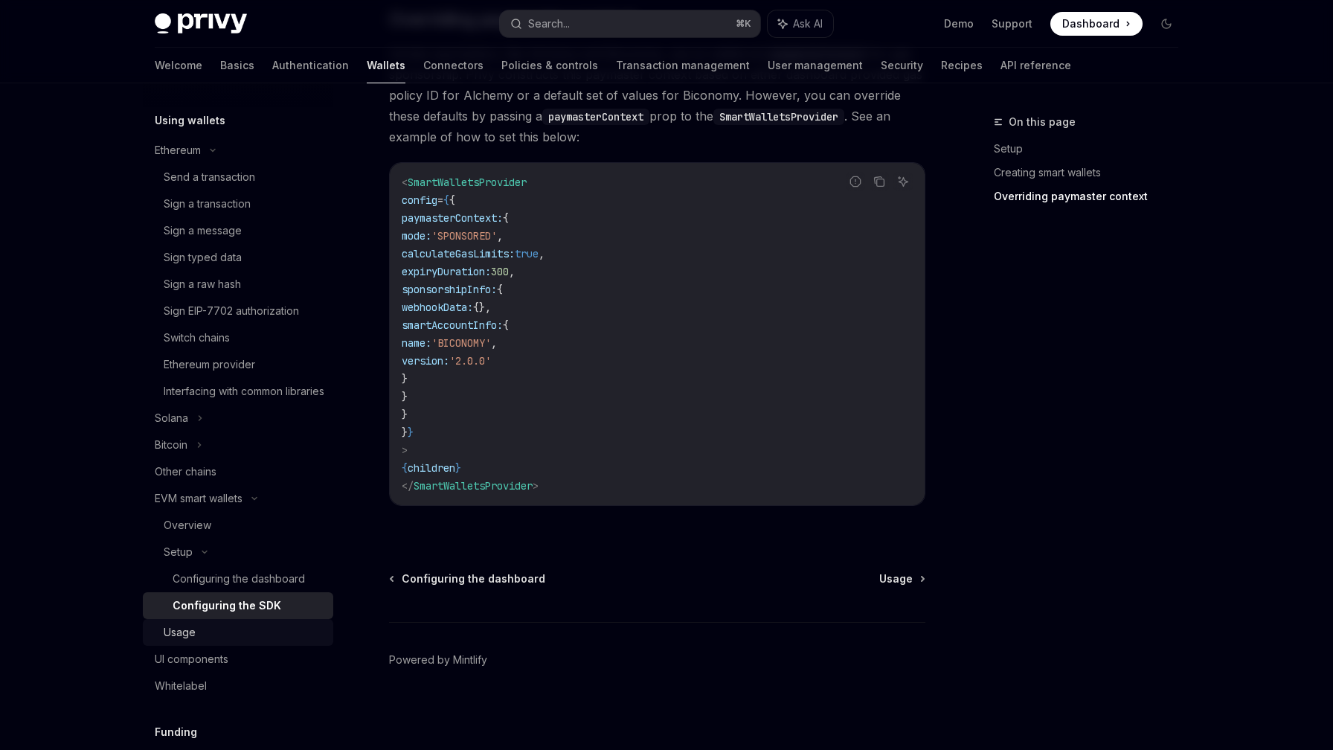
click at [204, 641] on div "Usage" at bounding box center [244, 633] width 161 height 18
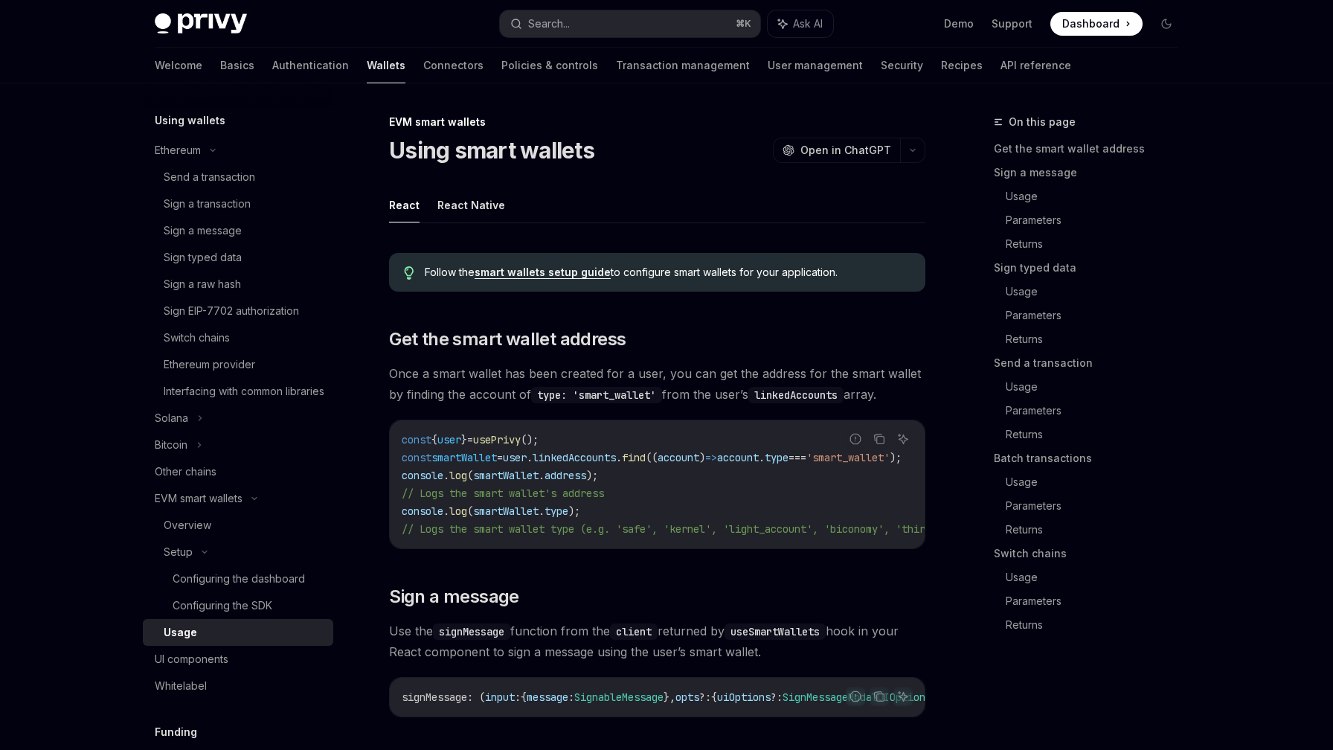
type textarea "*"
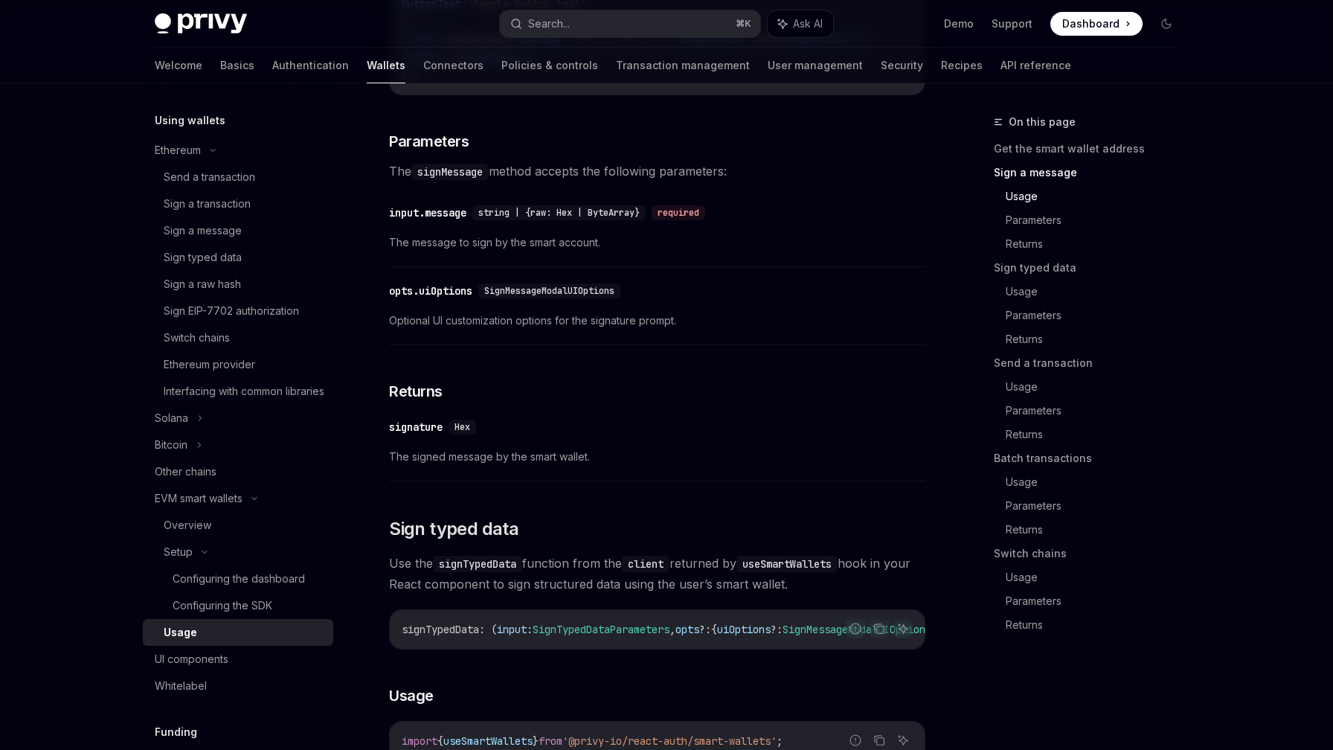
scroll to position [898, 0]
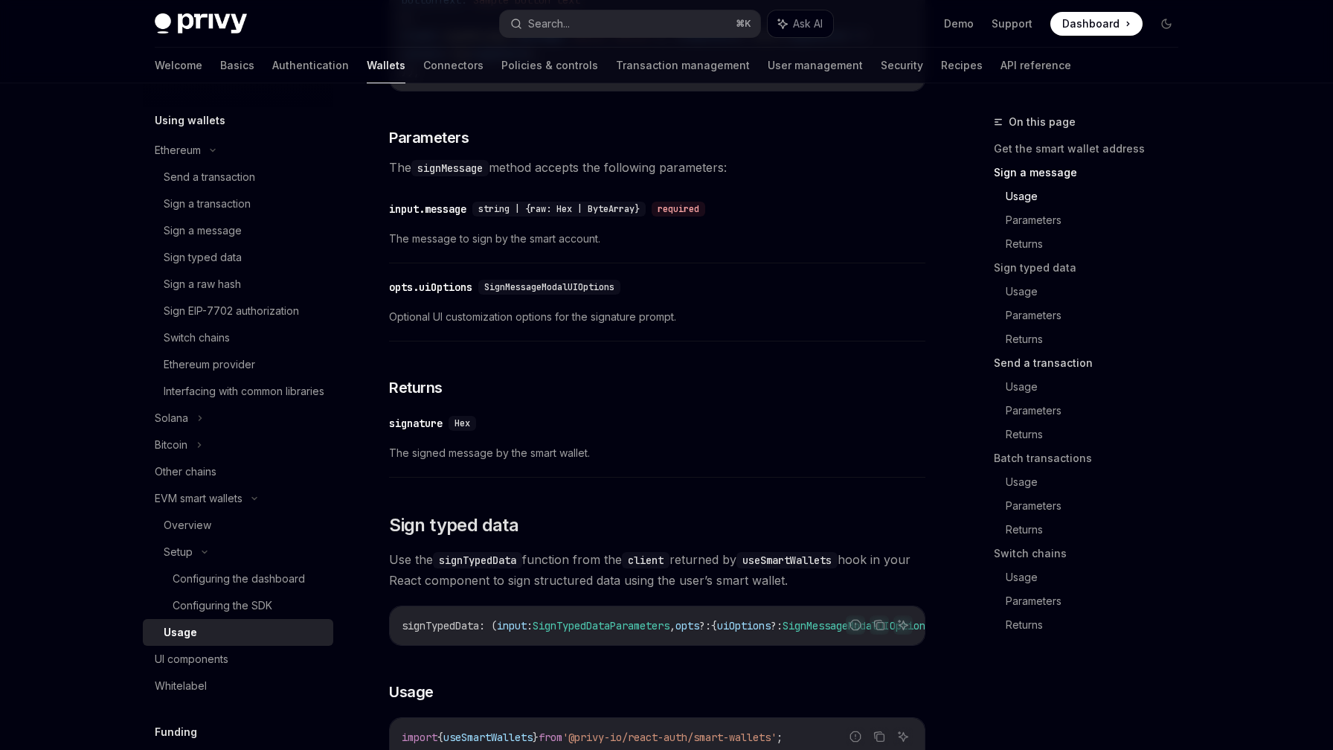
click at [1051, 362] on link "Send a transaction" at bounding box center [1092, 363] width 196 height 24
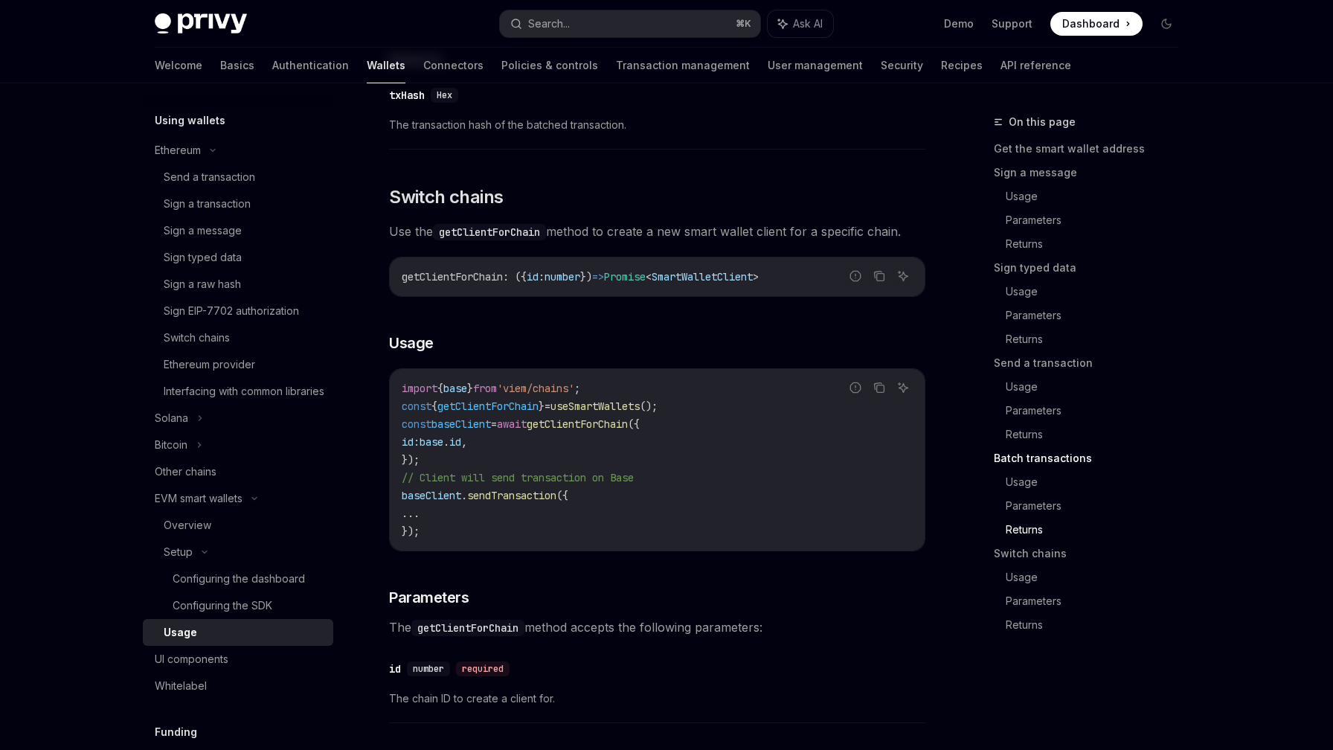
scroll to position [4063, 0]
